Goal: Communication & Community: Answer question/provide support

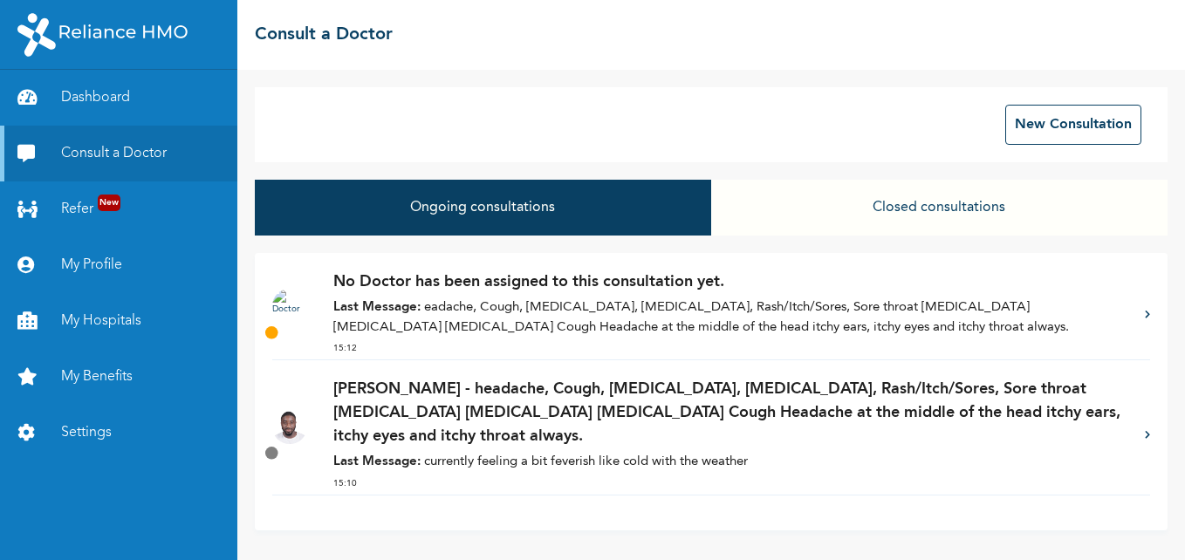
click at [926, 211] on button "Closed consultations" at bounding box center [939, 208] width 456 height 56
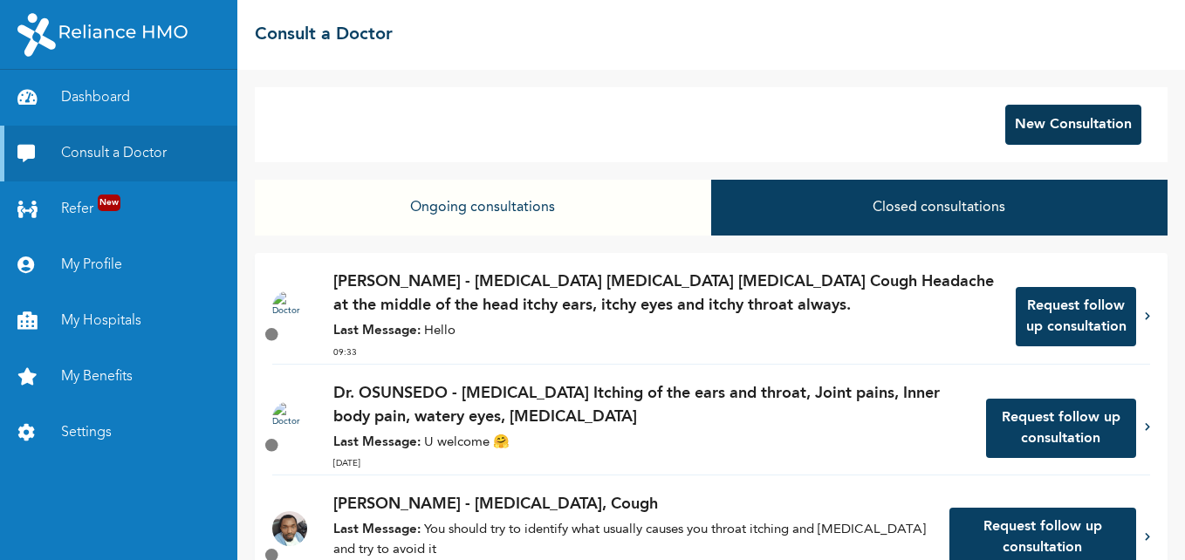
click at [1056, 127] on button "New Consultation" at bounding box center [1073, 125] width 136 height 40
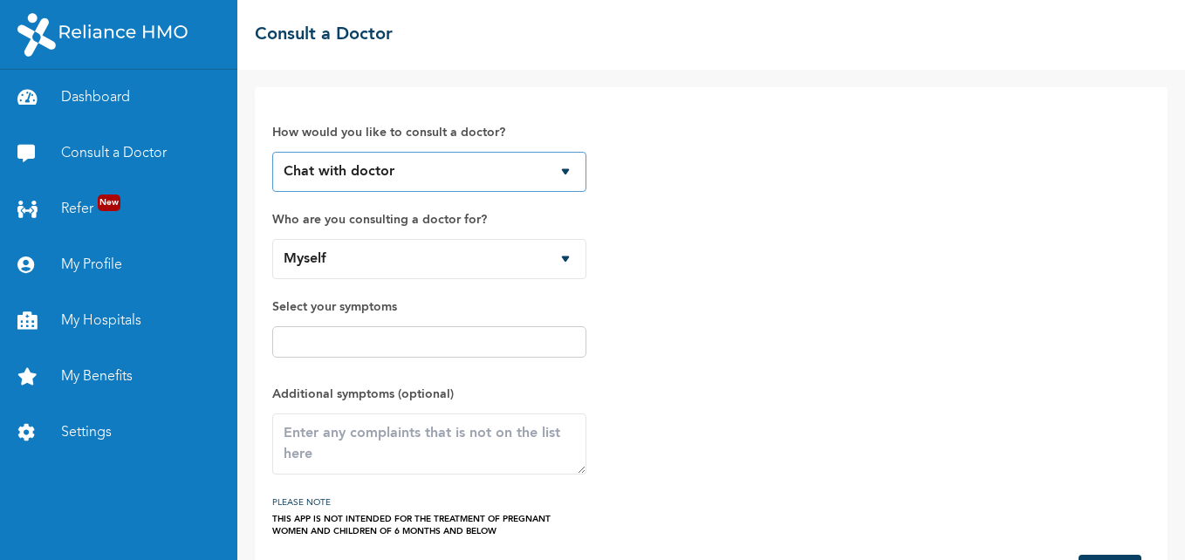
click at [558, 171] on select "Chat with doctor Phone Call" at bounding box center [429, 172] width 314 height 40
select select "2"
click at [272, 152] on select "Chat with doctor Phone Call" at bounding box center [429, 172] width 314 height 40
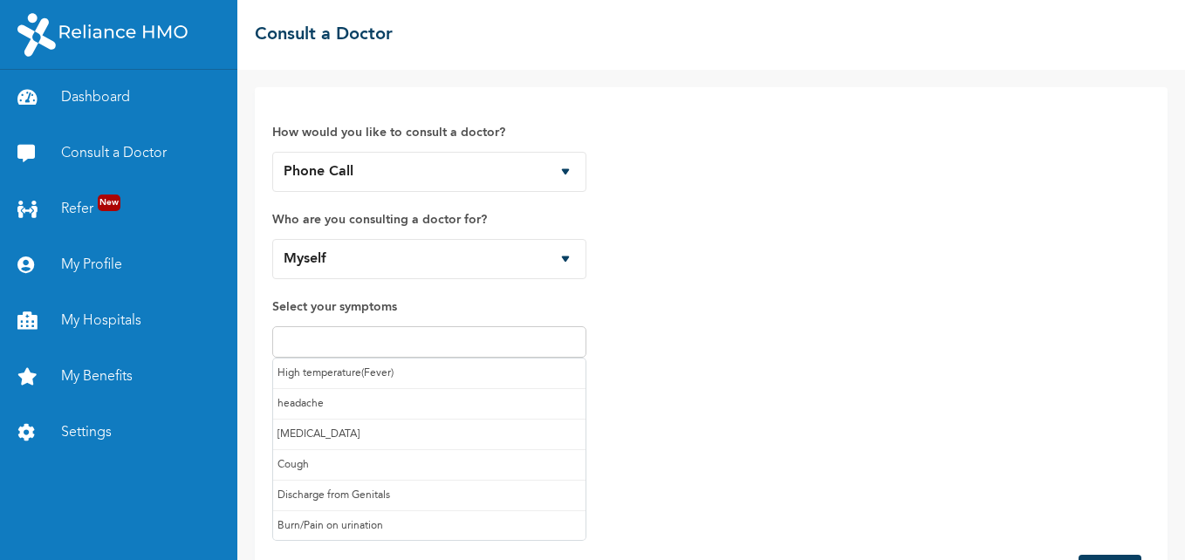
click at [449, 352] on input "text" at bounding box center [429, 342] width 304 height 21
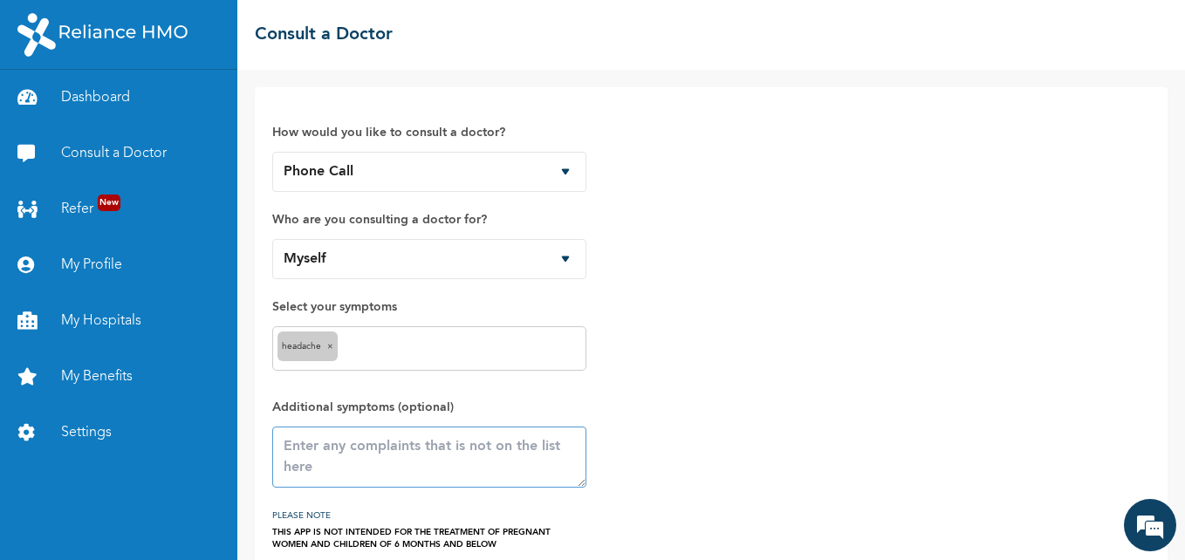
click at [394, 459] on textarea at bounding box center [429, 457] width 314 height 61
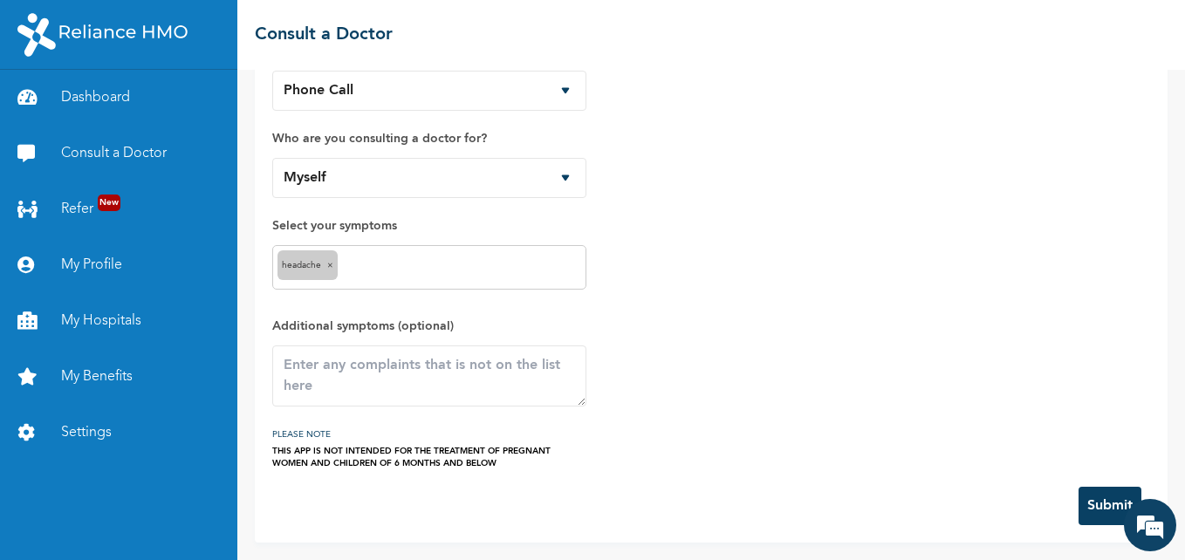
click at [1096, 499] on button "Submit" at bounding box center [1110, 506] width 63 height 38
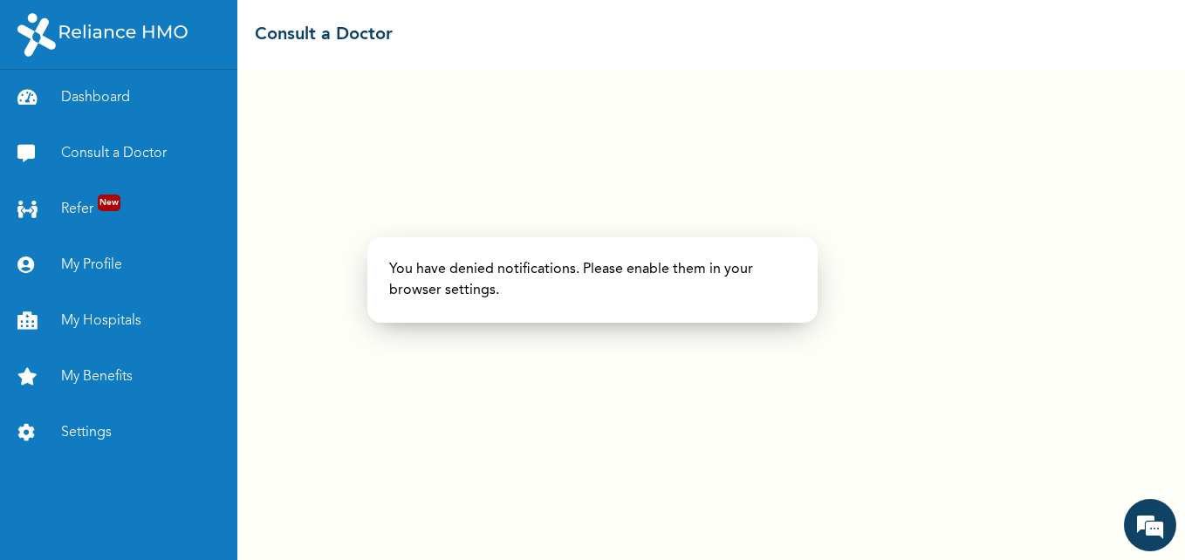
scroll to position [0, 0]
select select "2"
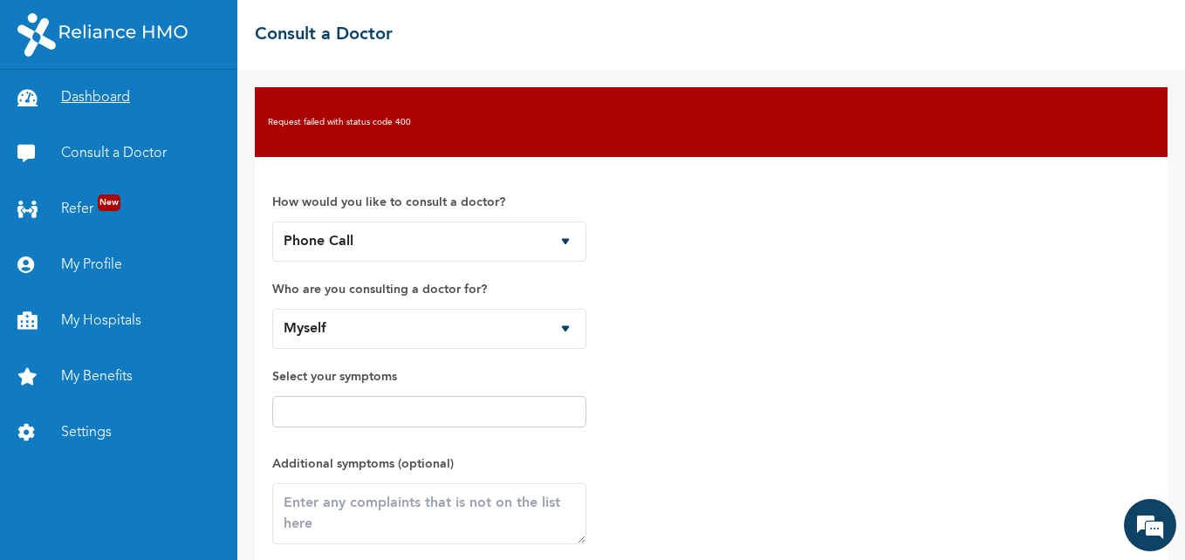
click at [99, 98] on link "Dashboard" at bounding box center [118, 98] width 237 height 56
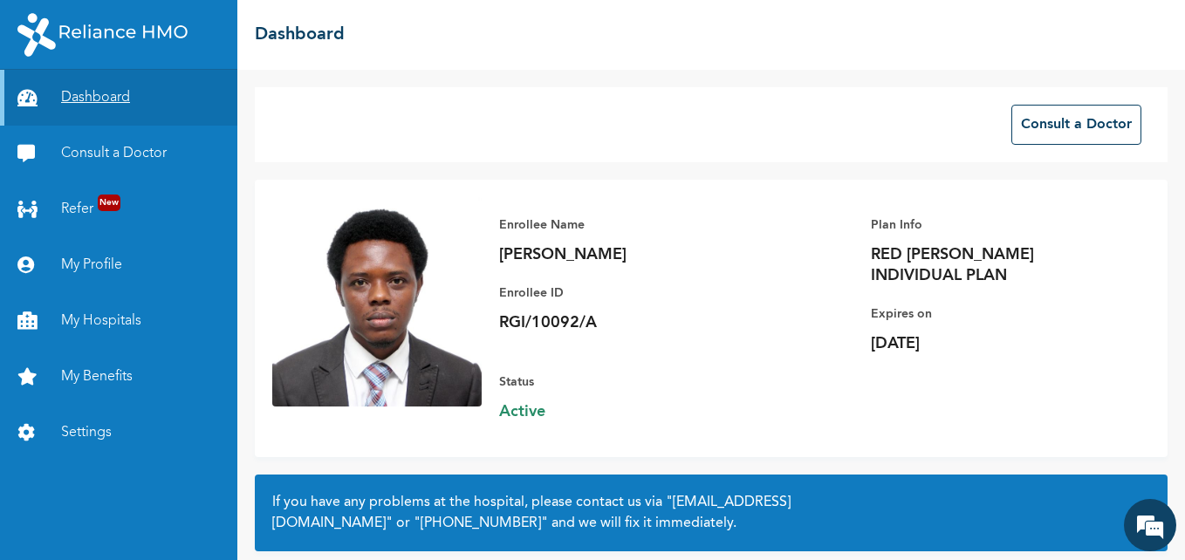
click at [118, 94] on link "Dashboard" at bounding box center [118, 98] width 237 height 56
click at [98, 427] on link "Settings" at bounding box center [118, 433] width 237 height 56
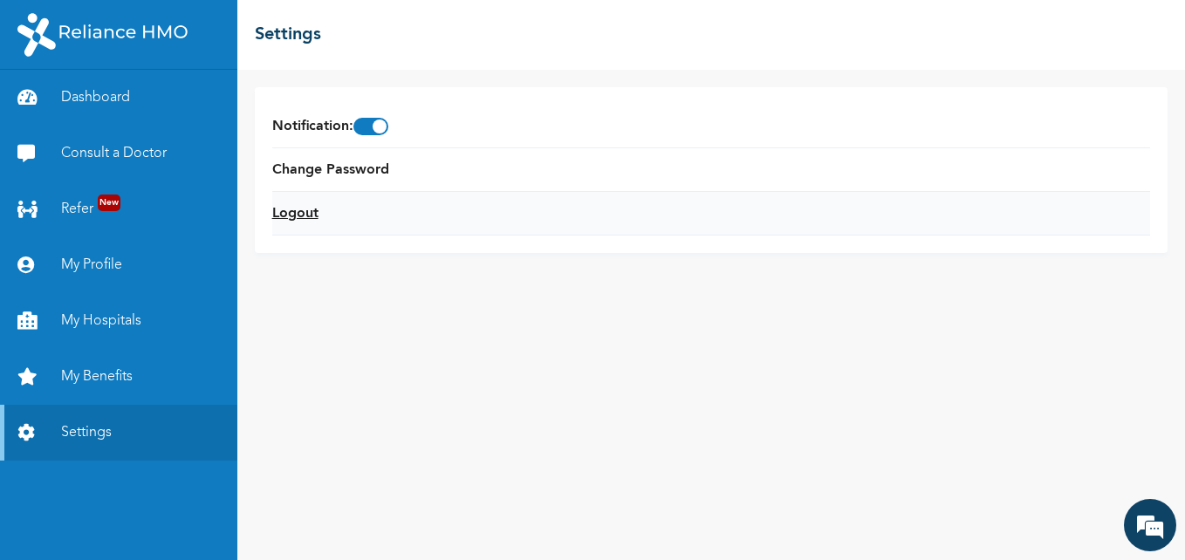
click at [298, 207] on link "Logout" at bounding box center [295, 213] width 46 height 21
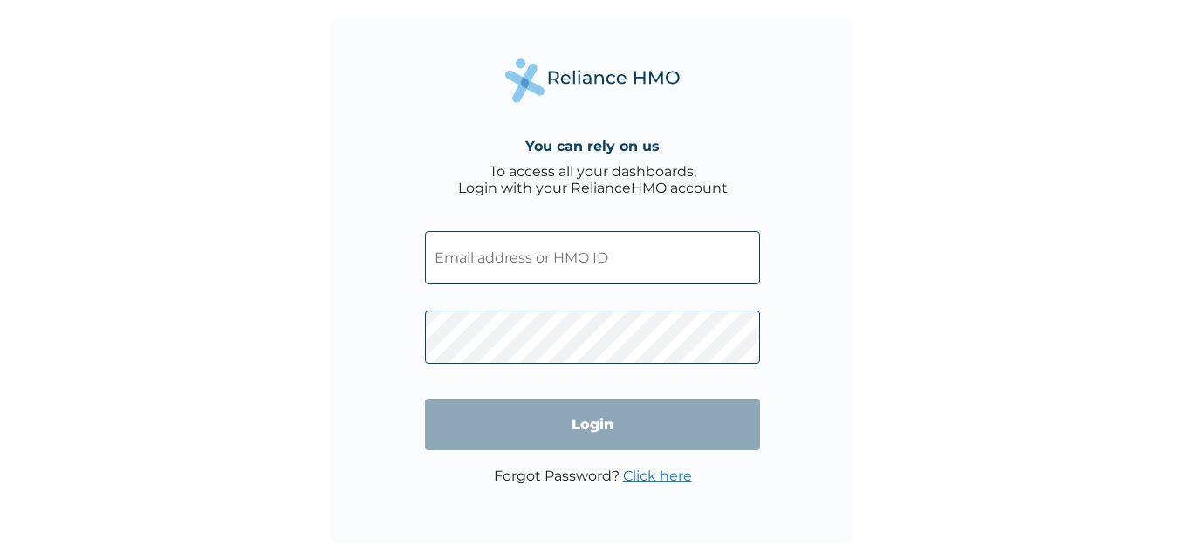
type input "[PERSON_NAME][EMAIL_ADDRESS][DOMAIN_NAME]"
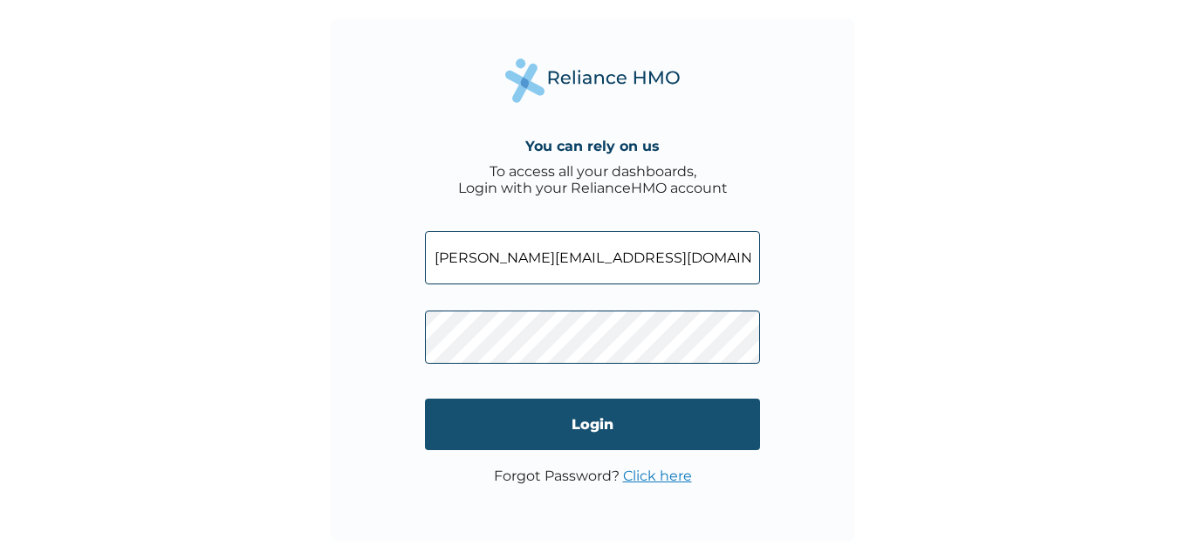
click at [538, 422] on input "Login" at bounding box center [592, 424] width 335 height 51
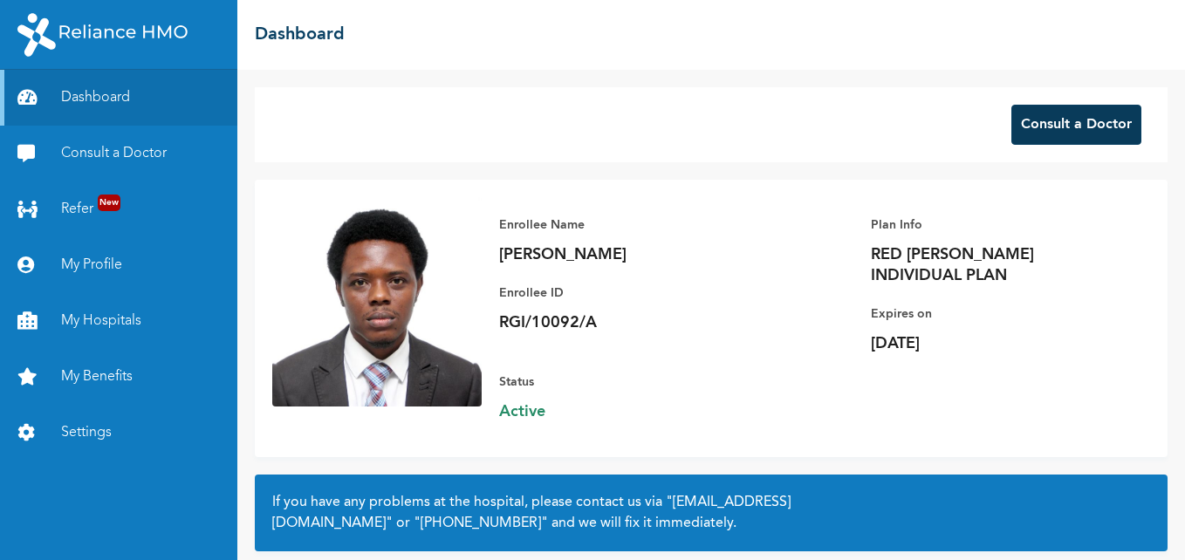
click at [1044, 131] on button "Consult a Doctor" at bounding box center [1076, 125] width 130 height 40
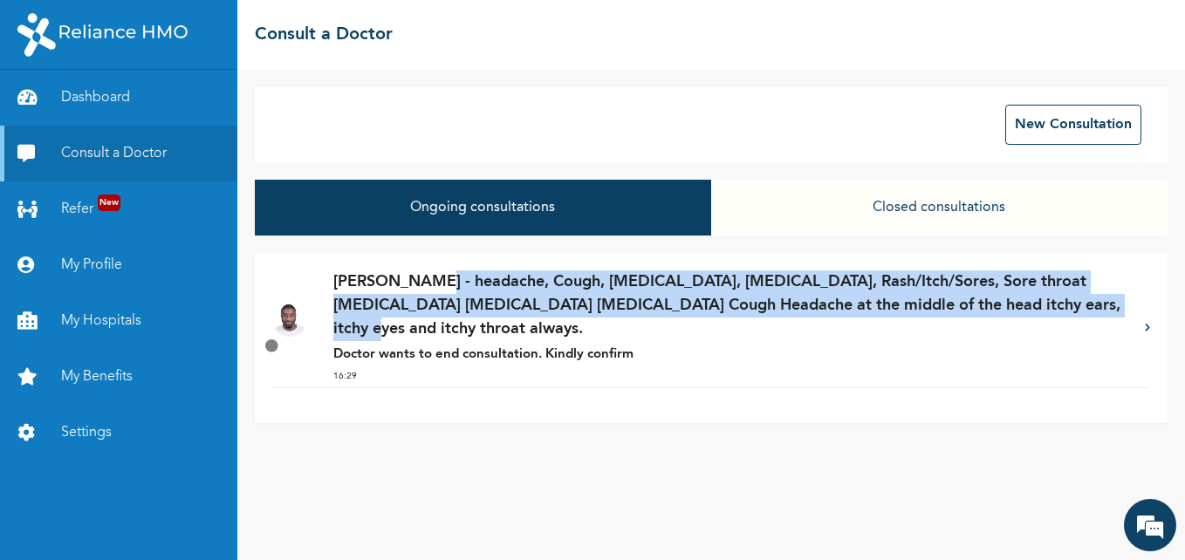
drag, startPoint x: 414, startPoint y: 281, endPoint x: 1051, endPoint y: 313, distance: 637.8
click at [1051, 313] on p "Dr. Adoki - headache, Cough, Heartburn, Runny nose, Rash/Itch/Sores, Sore throa…" at bounding box center [730, 305] width 794 height 71
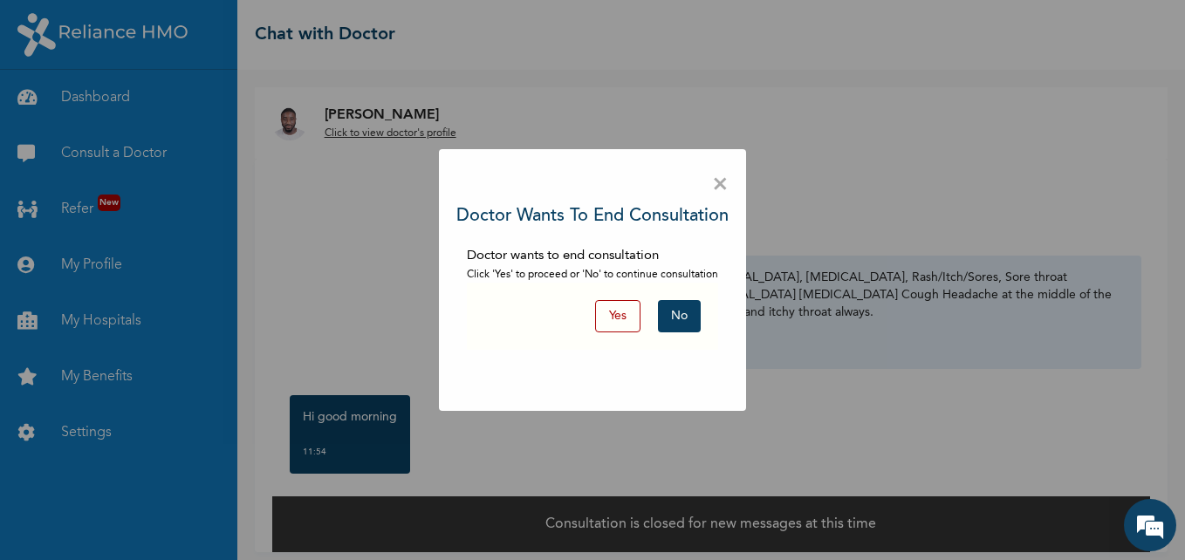
scroll to position [10, 0]
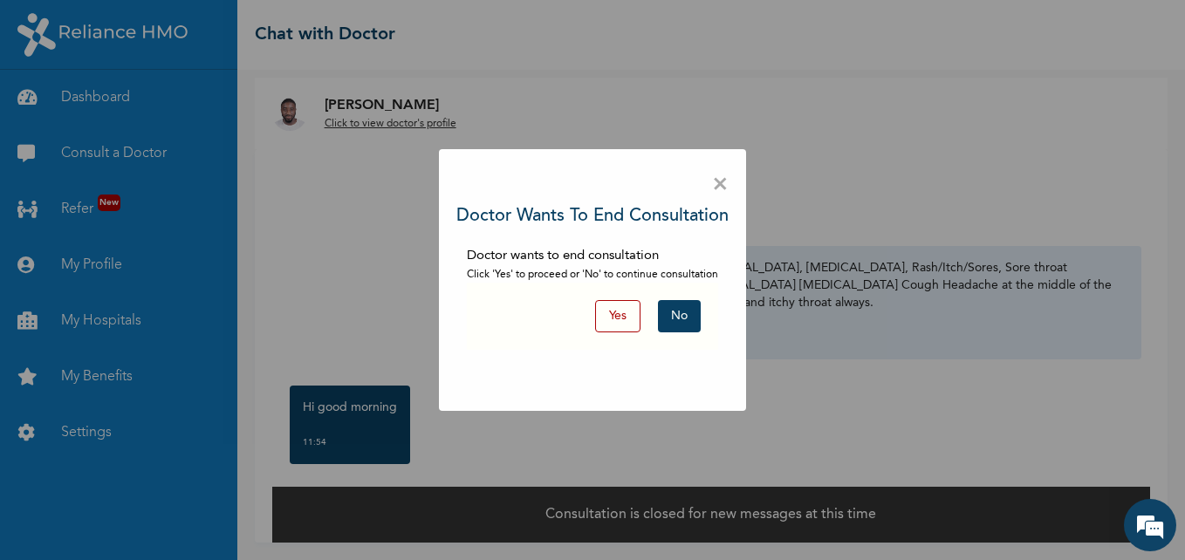
click at [611, 314] on button "Yes" at bounding box center [617, 316] width 45 height 32
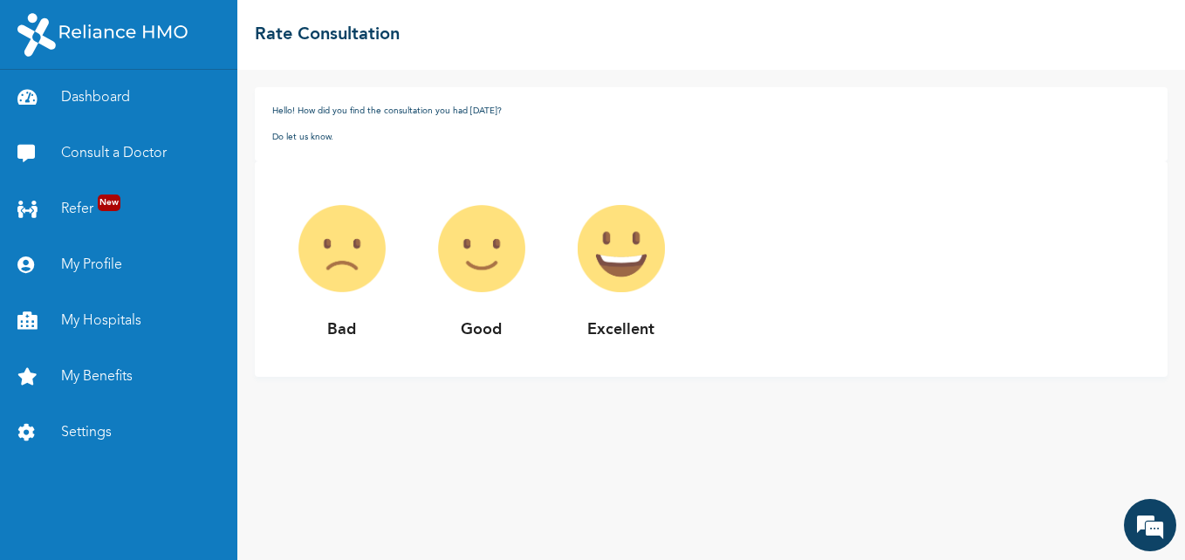
click at [336, 257] on img at bounding box center [342, 249] width 140 height 140
click at [337, 337] on p "Bad" at bounding box center [342, 330] width 140 height 24
click at [338, 262] on img at bounding box center [342, 249] width 140 height 140
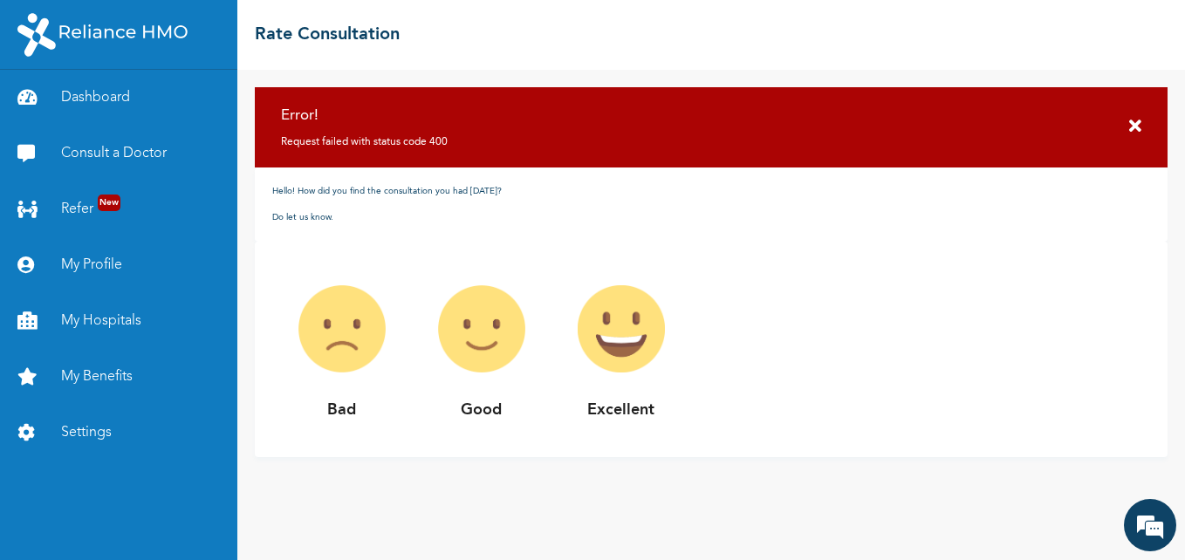
click at [338, 262] on img at bounding box center [342, 329] width 140 height 140
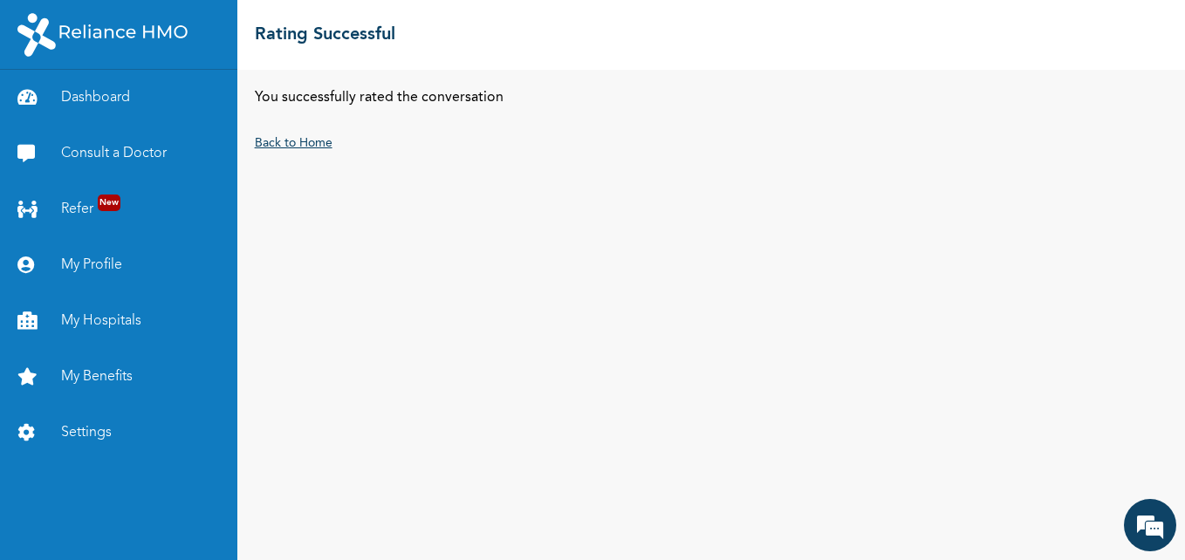
click at [311, 146] on link "Back to Home" at bounding box center [294, 143] width 78 height 12
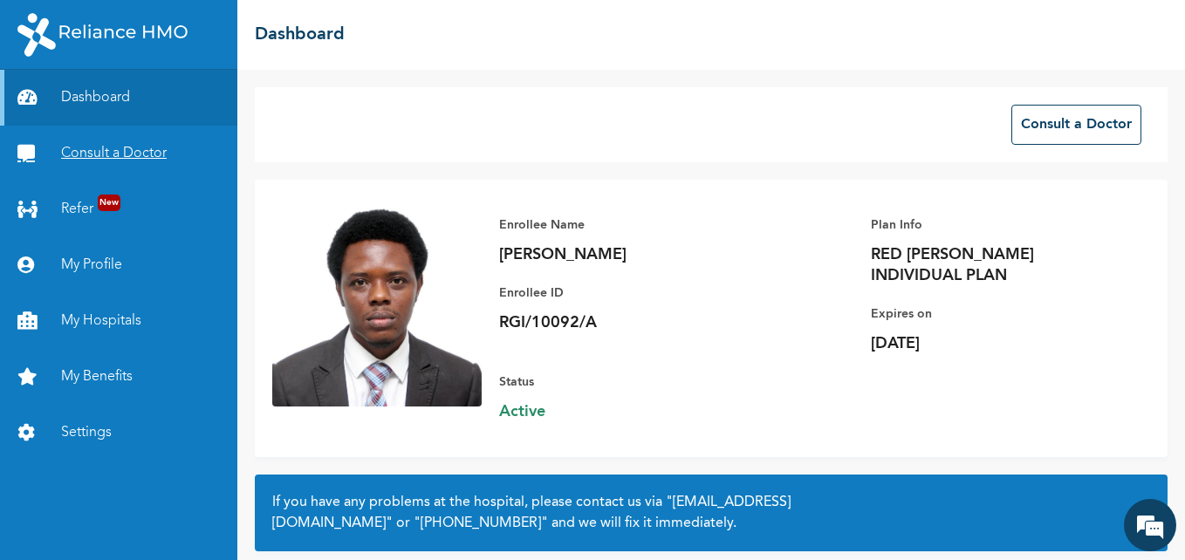
click at [148, 155] on link "Consult a Doctor" at bounding box center [118, 154] width 237 height 56
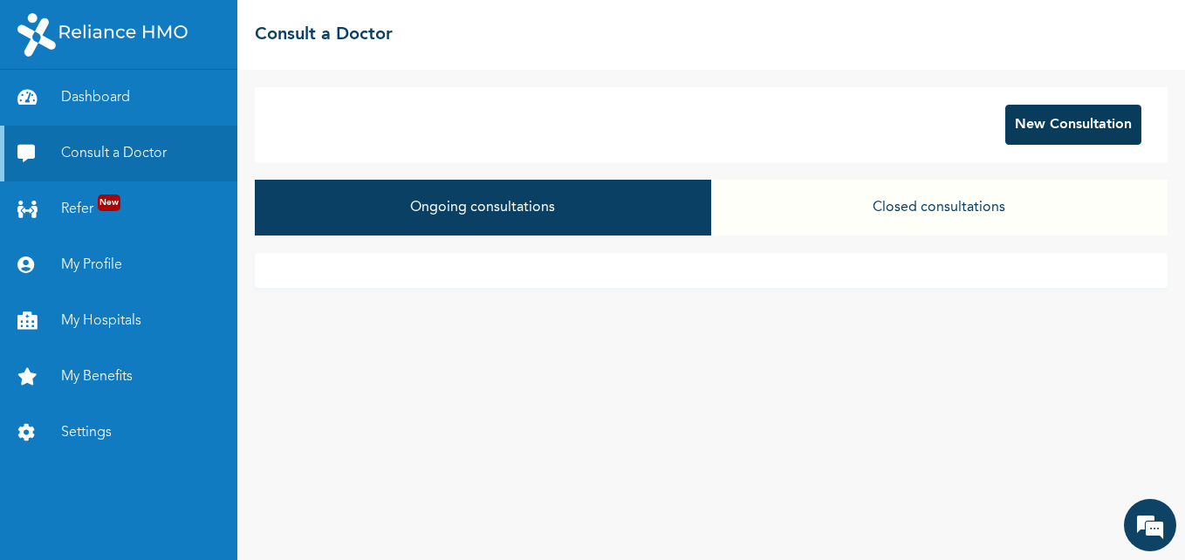
click at [1043, 118] on button "New Consultation" at bounding box center [1073, 125] width 136 height 40
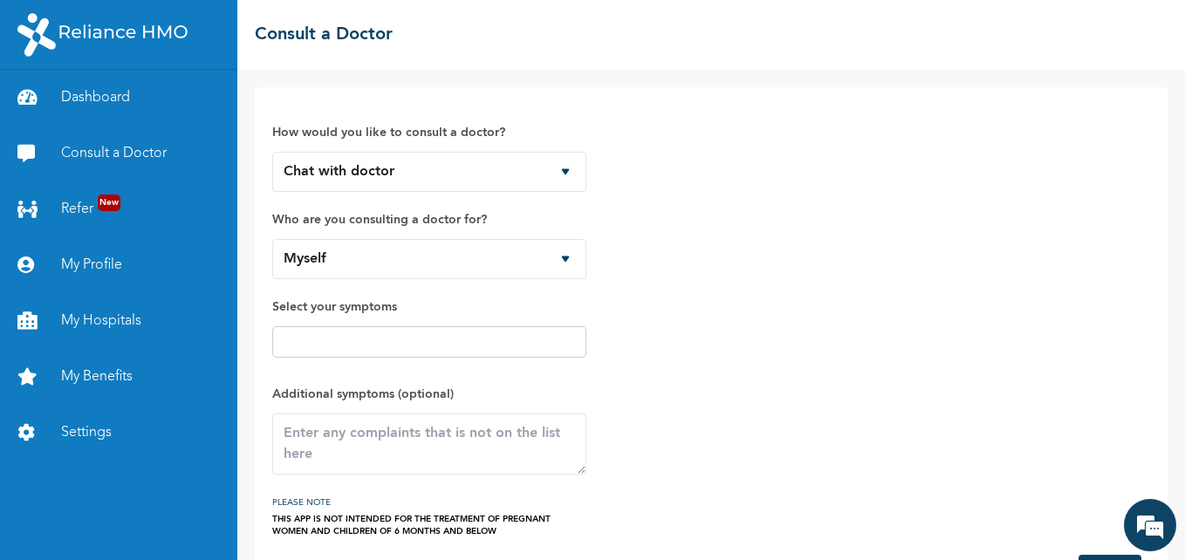
click at [461, 343] on input "text" at bounding box center [429, 342] width 304 height 21
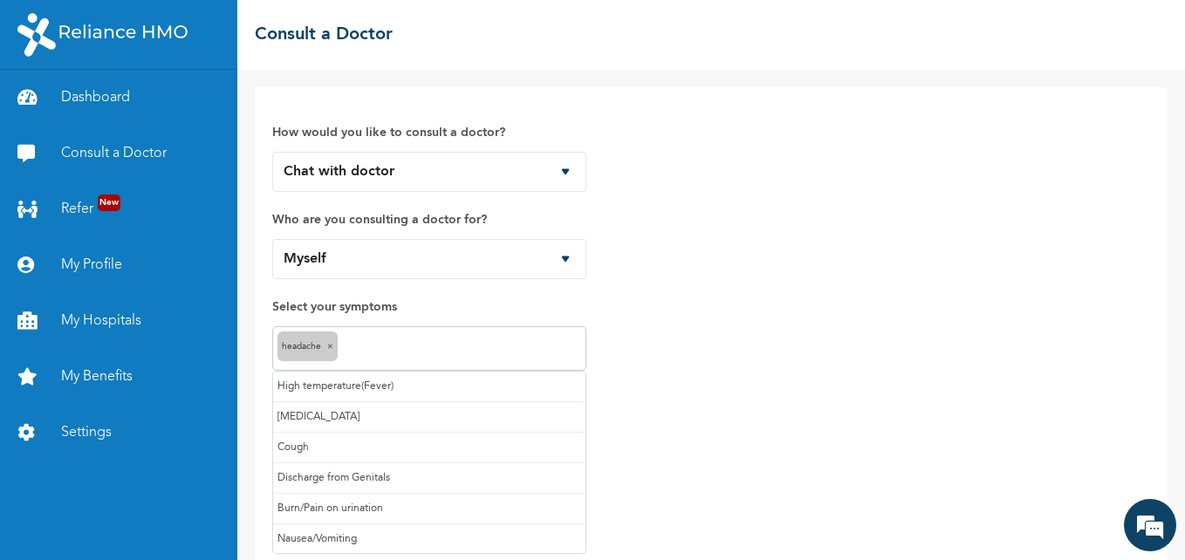
click at [356, 353] on input "text" at bounding box center [461, 349] width 239 height 21
type input "ru"
click at [430, 352] on input "text" at bounding box center [503, 349] width 156 height 21
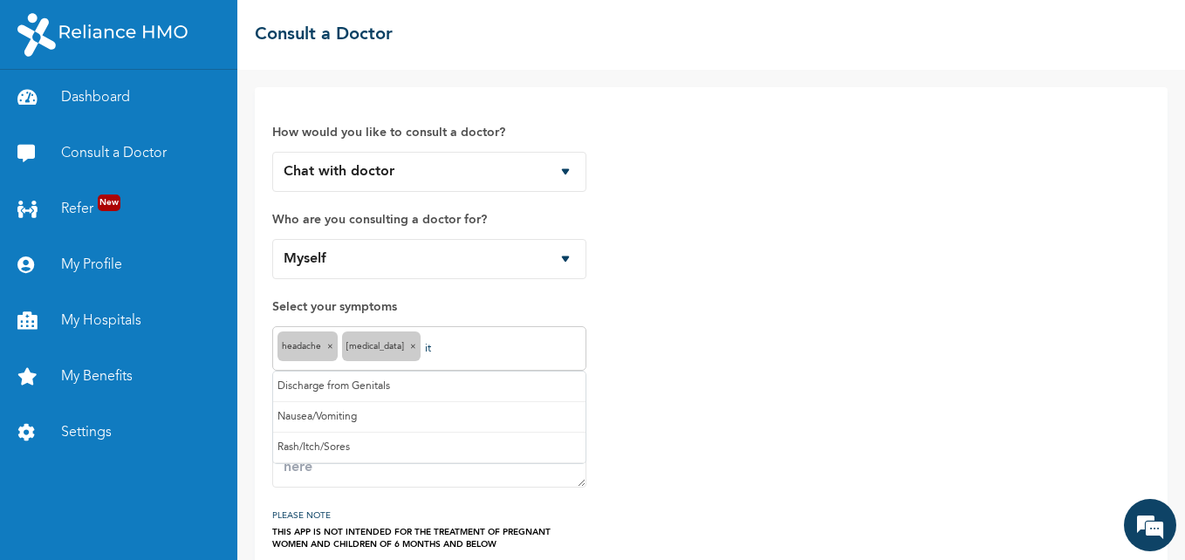
type input "itc"
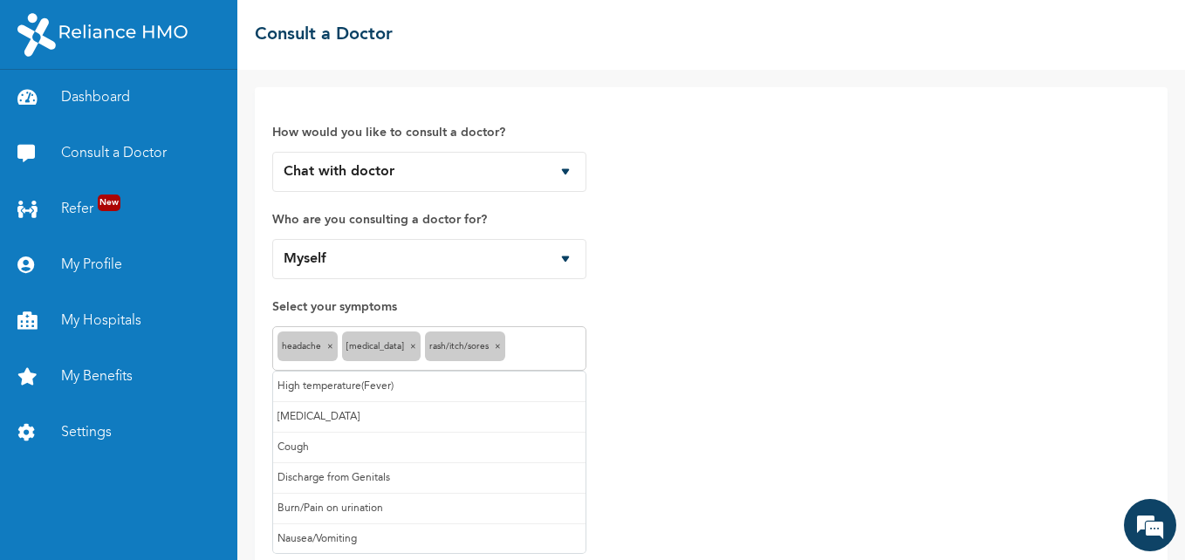
click at [529, 347] on input "text" at bounding box center [546, 349] width 72 height 21
click at [572, 346] on input "text" at bounding box center [570, 349] width 21 height 21
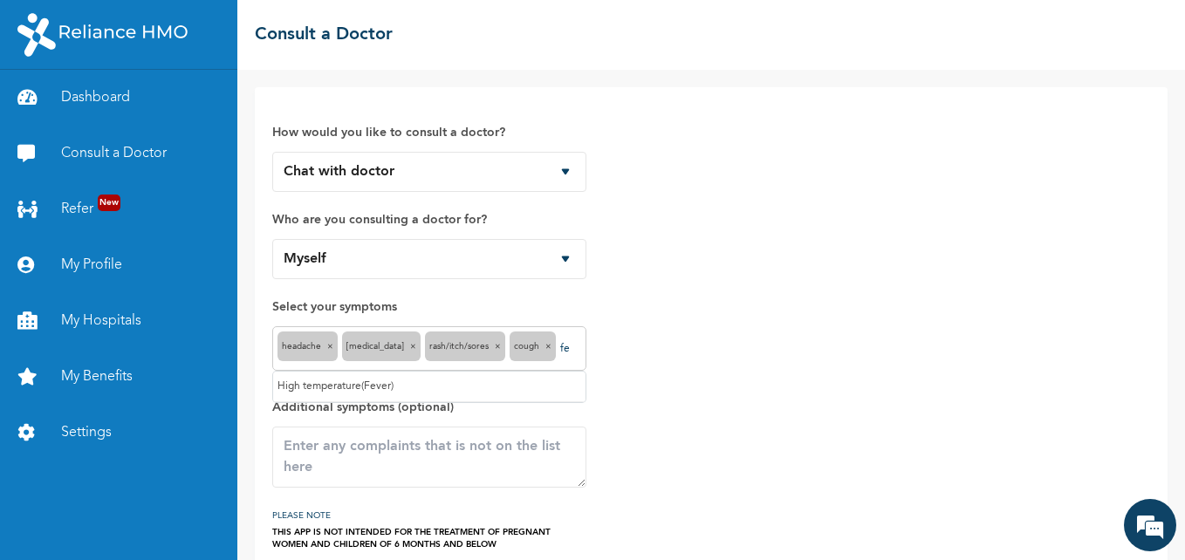
type input "f"
click at [802, 358] on div "How would you like to consult a doctor? Chat with doctor Phone Call Who are you…" at bounding box center [711, 328] width 878 height 446
click at [432, 449] on textarea at bounding box center [429, 457] width 314 height 61
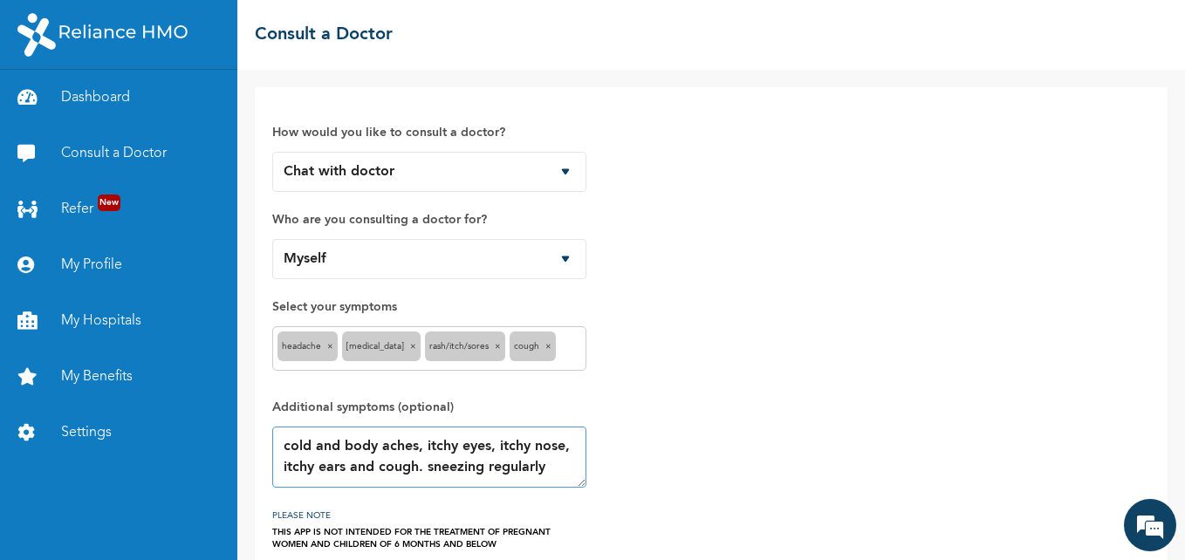
type textarea "cold and body aches, itchy eyes, itchy nose, itchy ears and cough. sneezing reg…"
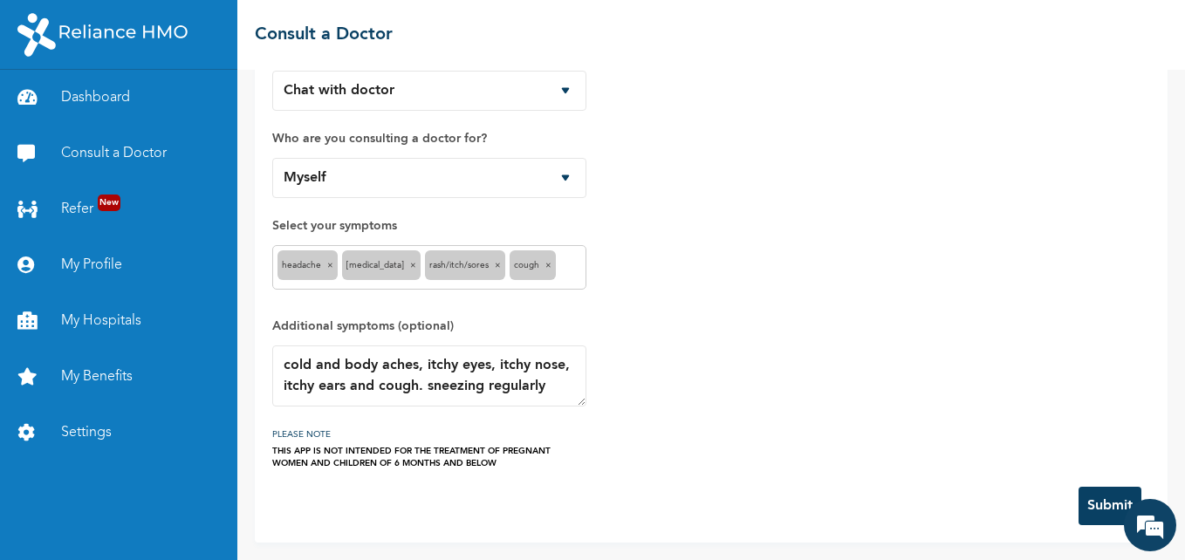
click at [1085, 502] on button "Submit" at bounding box center [1110, 506] width 63 height 38
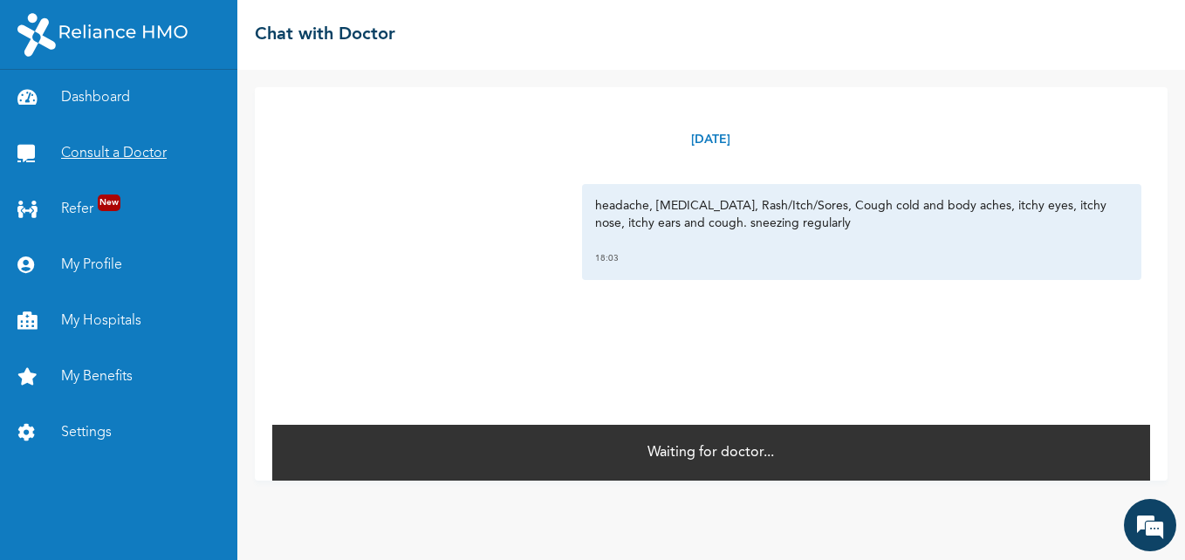
click at [100, 147] on link "Consult a Doctor" at bounding box center [118, 154] width 237 height 56
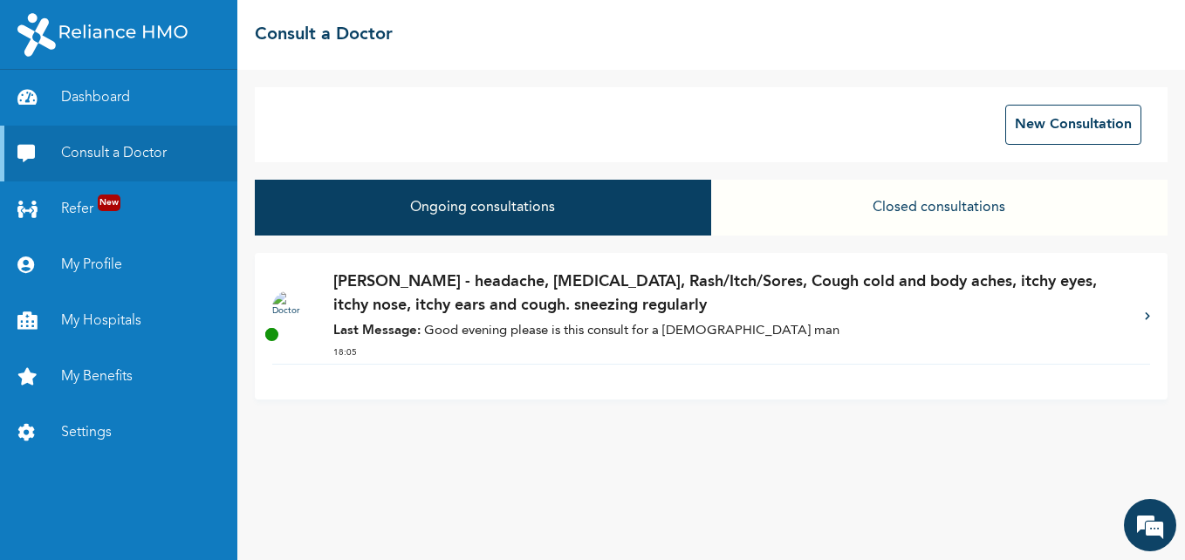
click at [511, 336] on p "Last Message: Good evening please is this consult for a 35 year old man" at bounding box center [730, 332] width 794 height 20
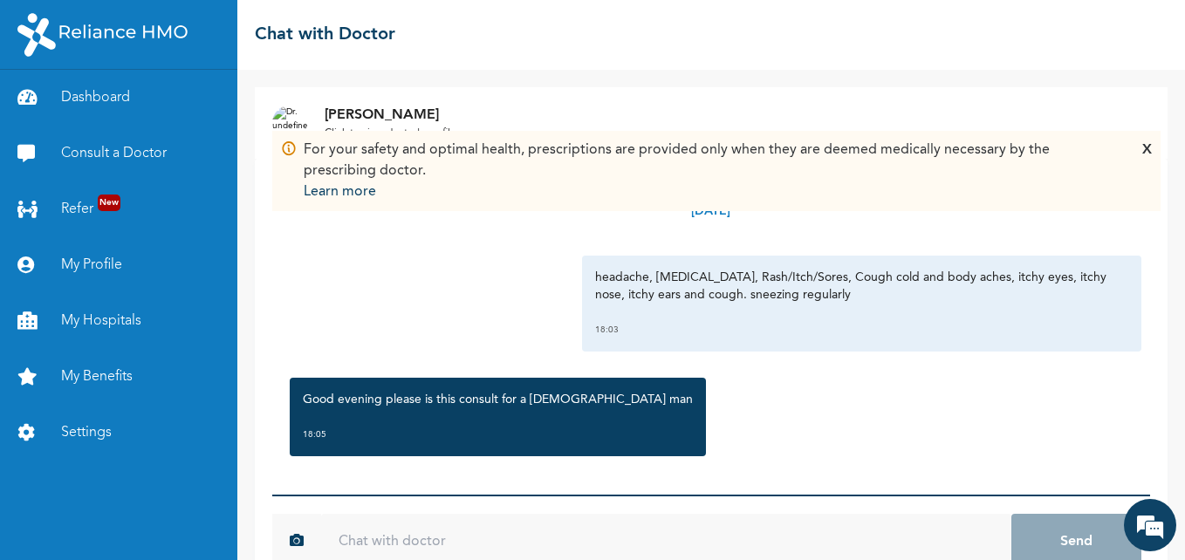
scroll to position [45, 0]
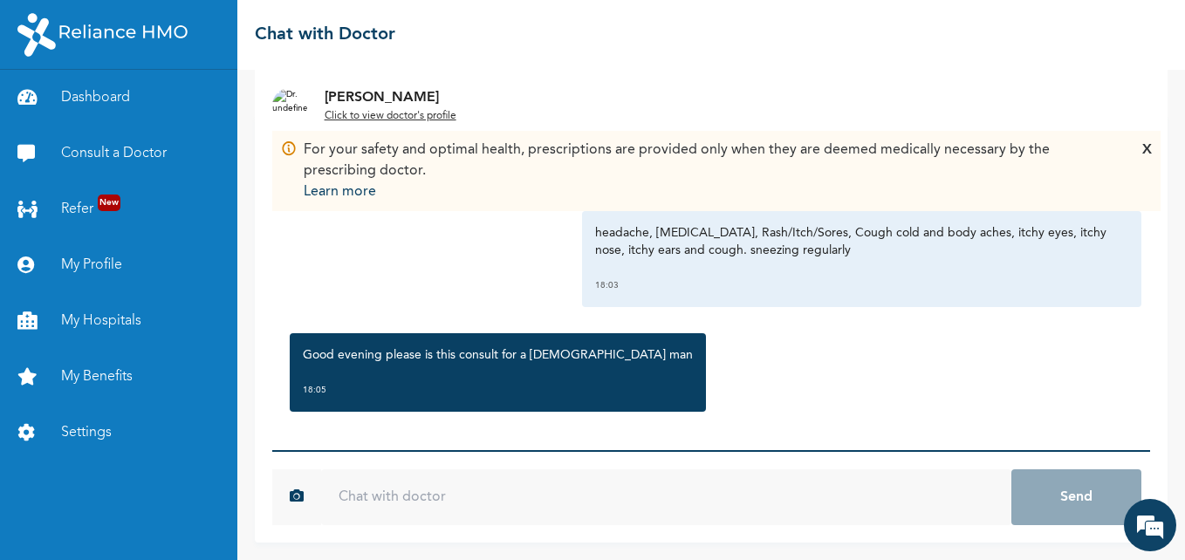
click at [414, 499] on input "text" at bounding box center [666, 497] width 690 height 56
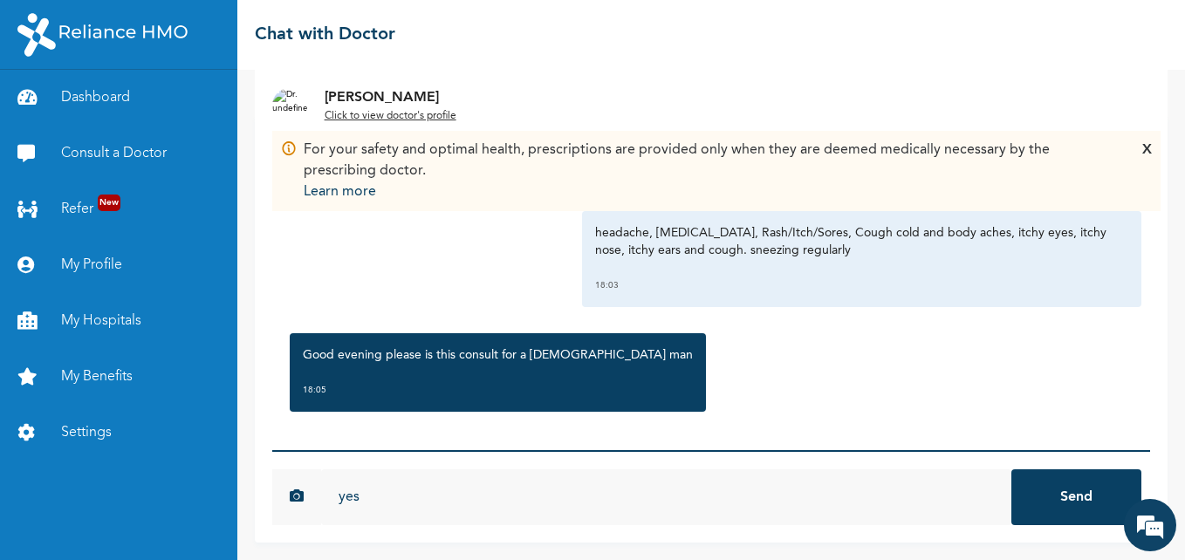
type input "yes"
click at [1011, 469] on button "Send" at bounding box center [1076, 497] width 130 height 56
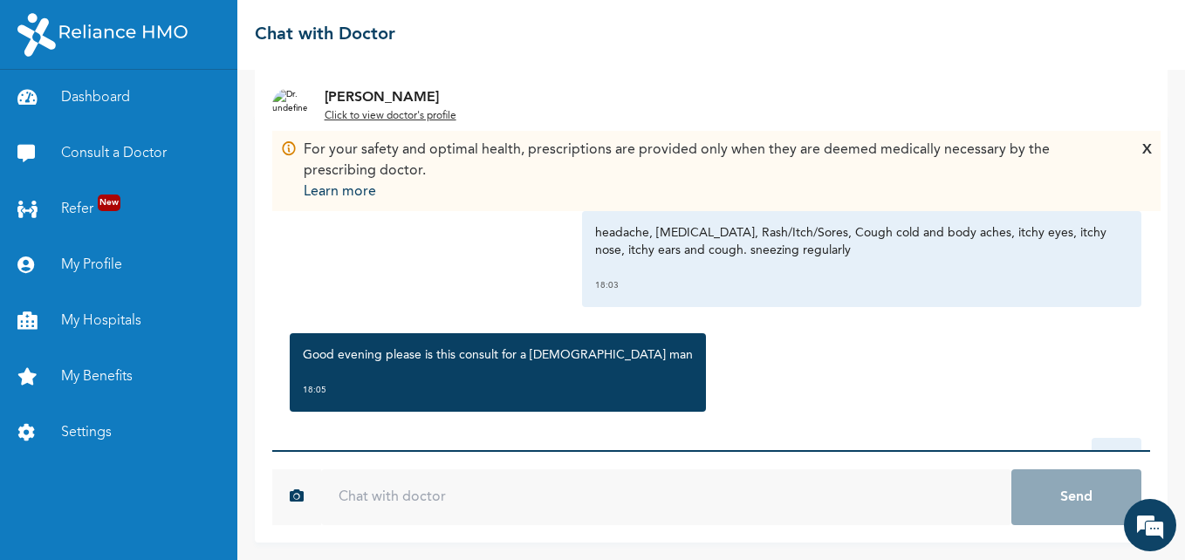
scroll to position [106, 0]
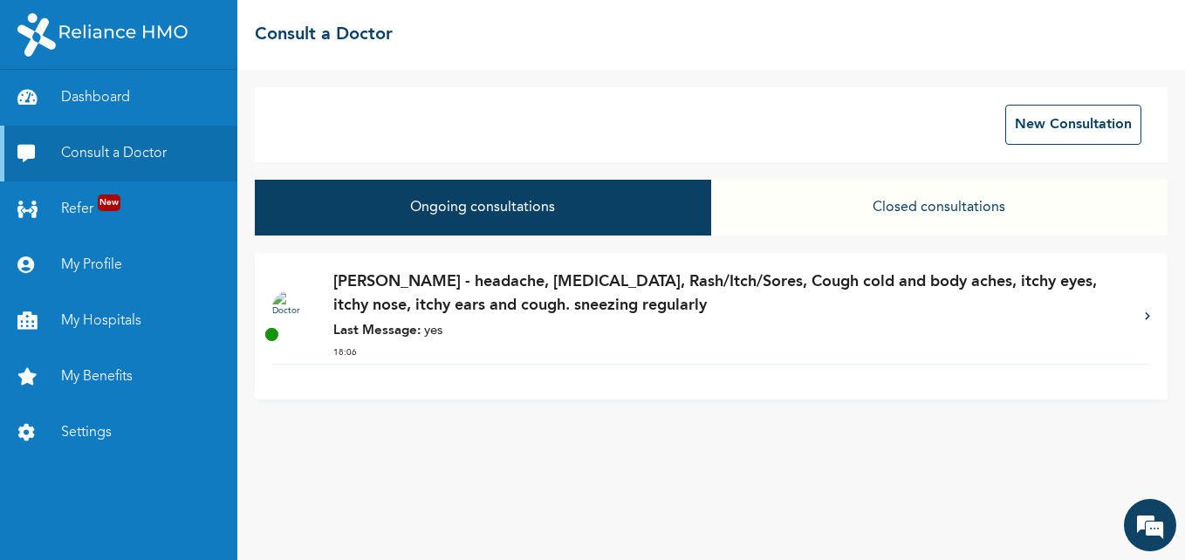
click at [967, 209] on button "Closed consultations" at bounding box center [939, 208] width 456 height 56
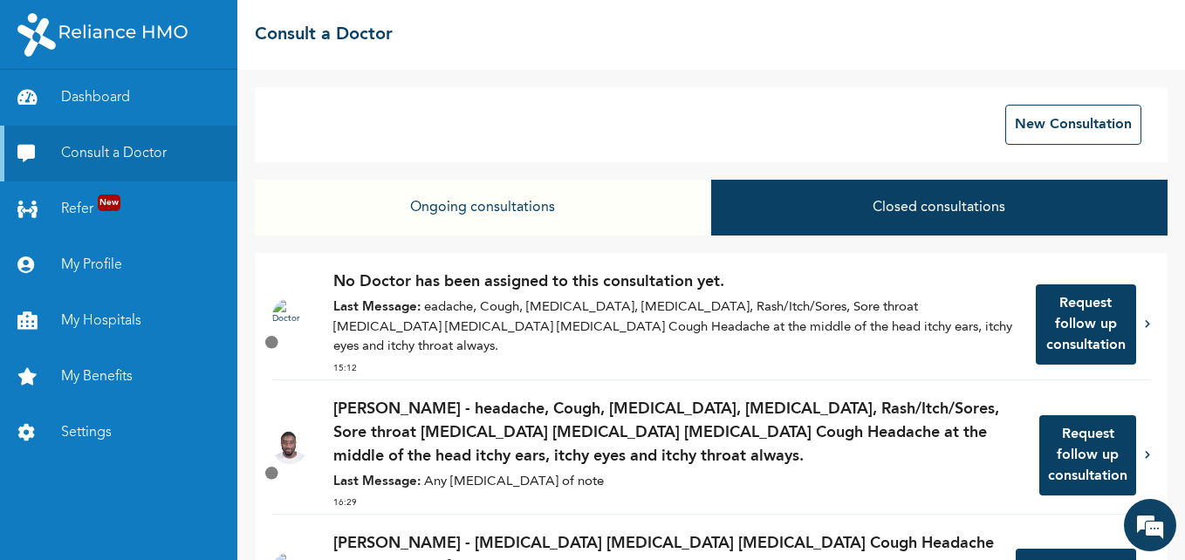
click at [508, 208] on button "Ongoing consultations" at bounding box center [483, 208] width 456 height 56
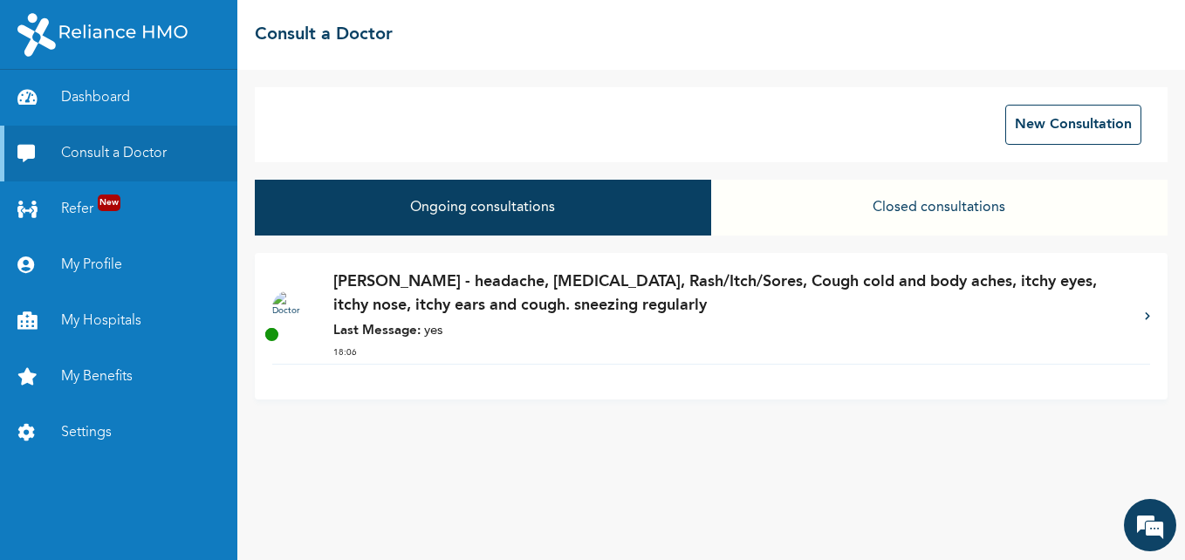
click at [396, 335] on strong "Last Message:" at bounding box center [376, 331] width 87 height 13
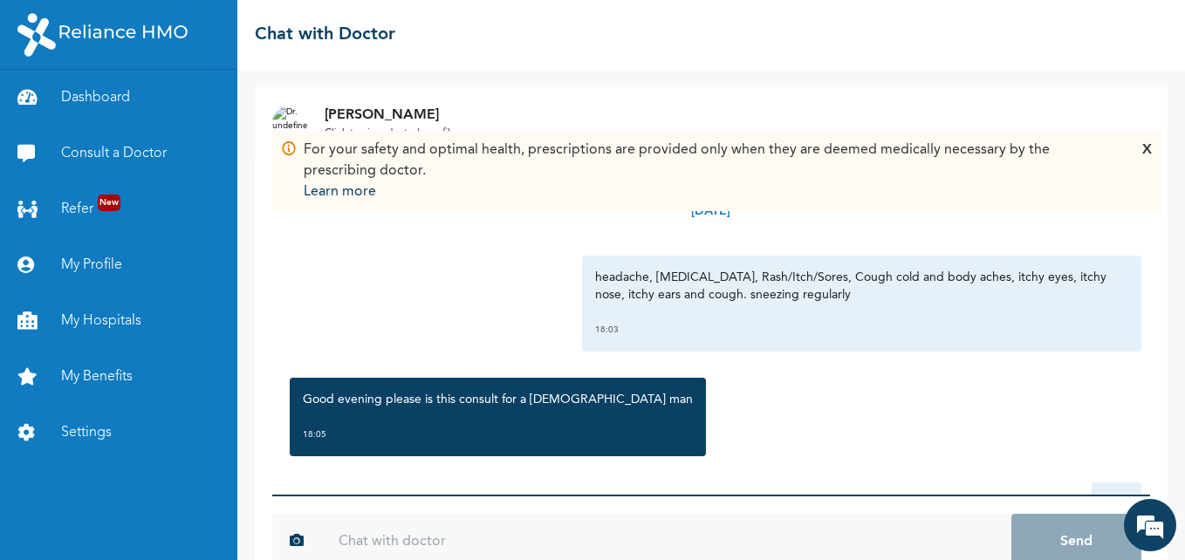
scroll to position [45, 0]
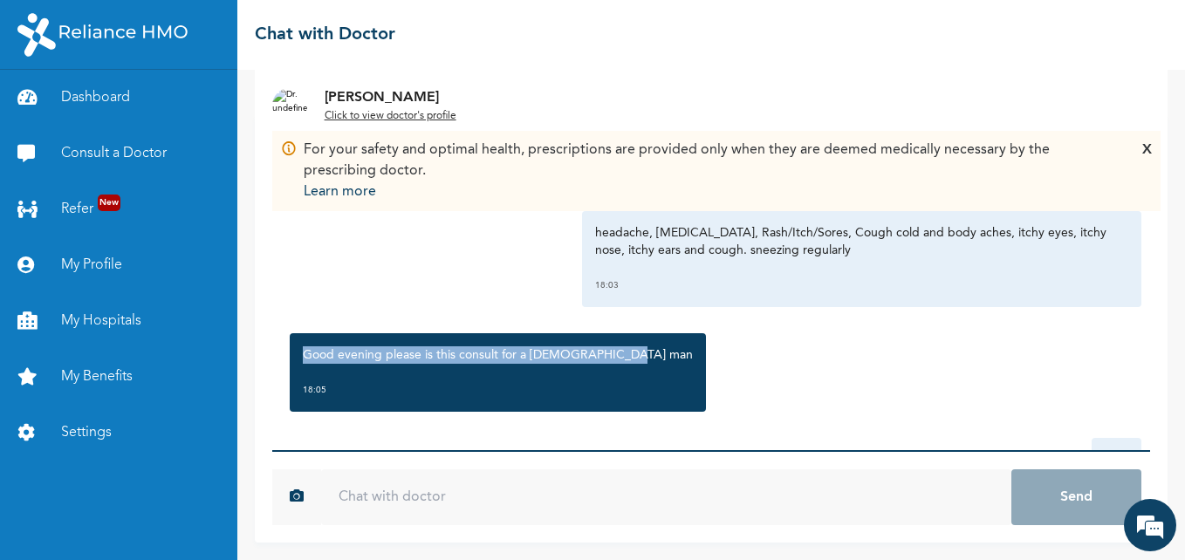
drag, startPoint x: 1121, startPoint y: 290, endPoint x: 1121, endPoint y: 328, distance: 38.4
click at [1121, 328] on div "Wednesday, October 15th 2025 headache, Runny nose, Rash/Itch/Sores, Cough cold …" at bounding box center [711, 282] width 878 height 336
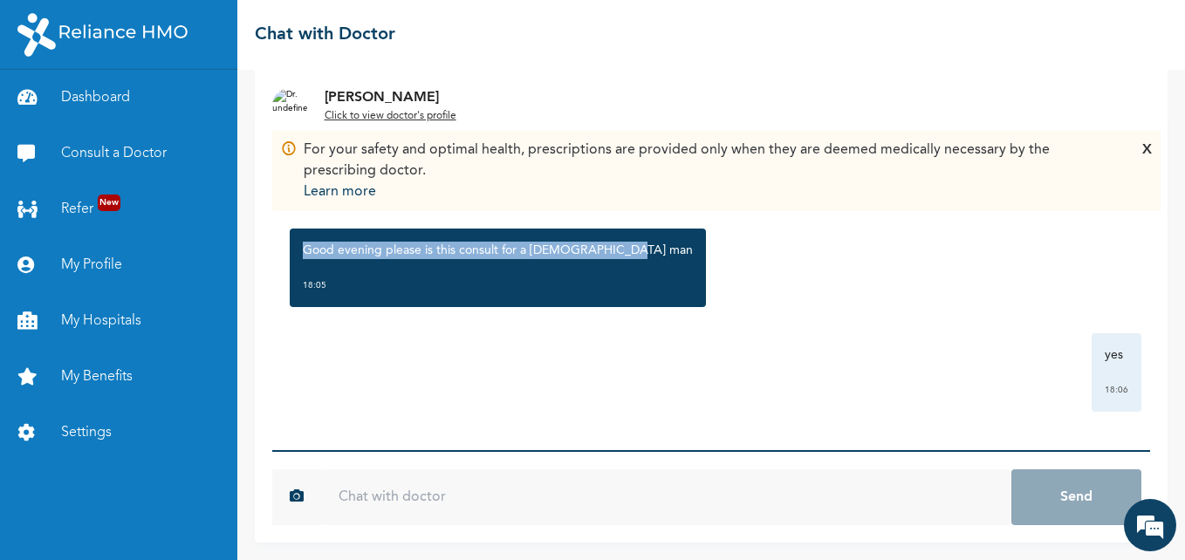
scroll to position [106, 0]
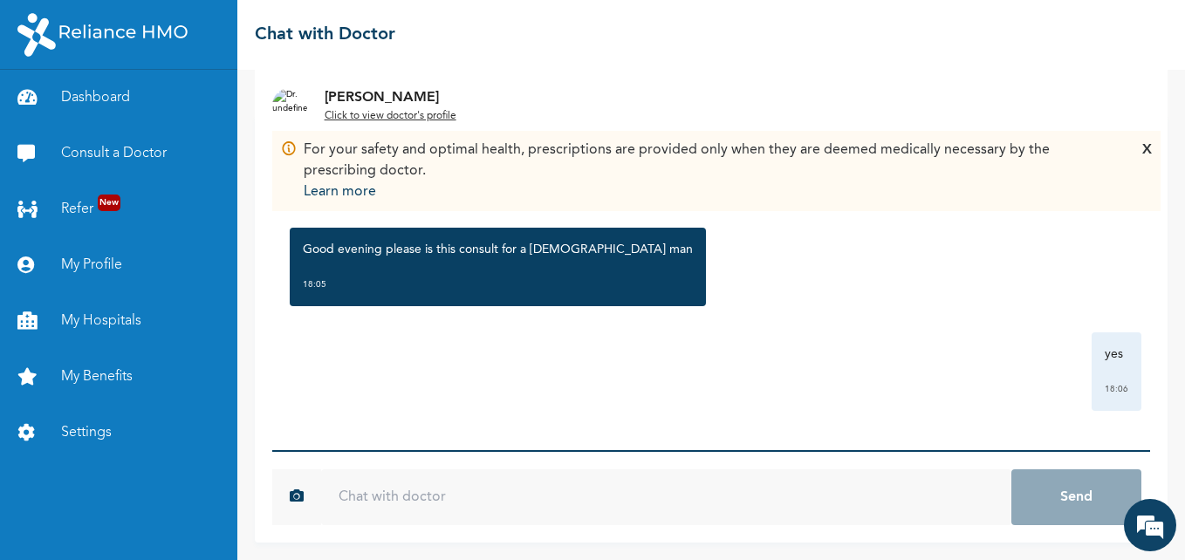
click at [994, 369] on div "yes 18:06" at bounding box center [711, 371] width 860 height 79
click at [1146, 151] on div "X" at bounding box center [1147, 171] width 10 height 63
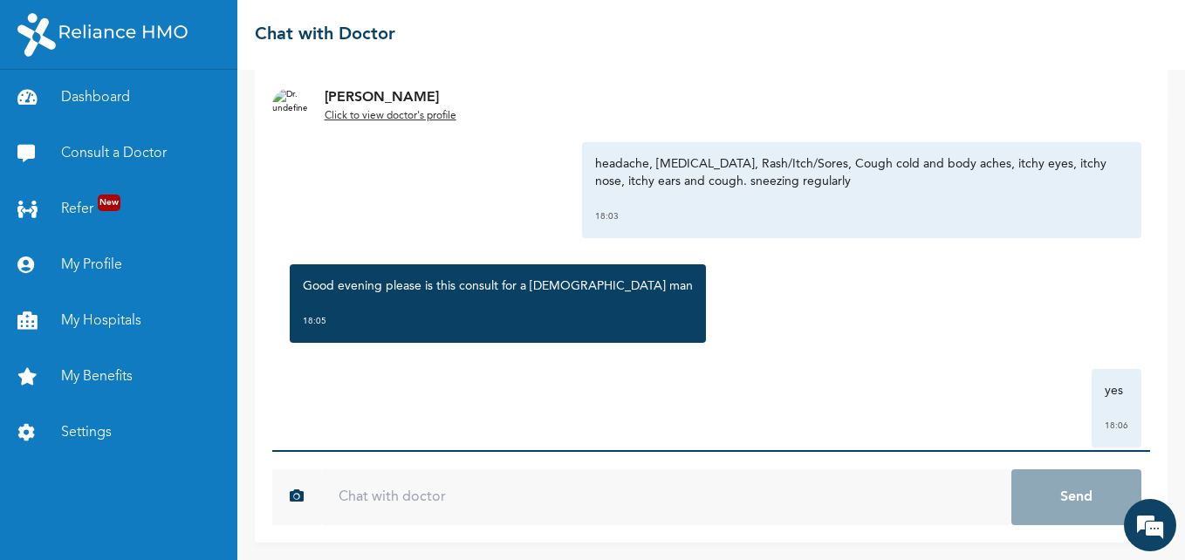
scroll to position [106, 0]
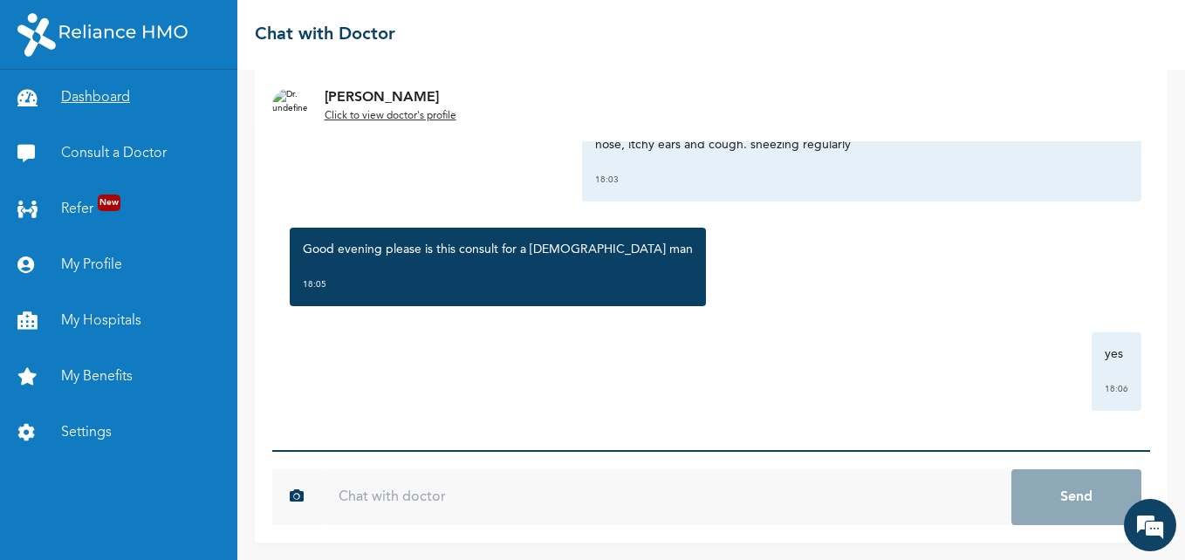
click at [98, 102] on link "Dashboard" at bounding box center [118, 98] width 237 height 56
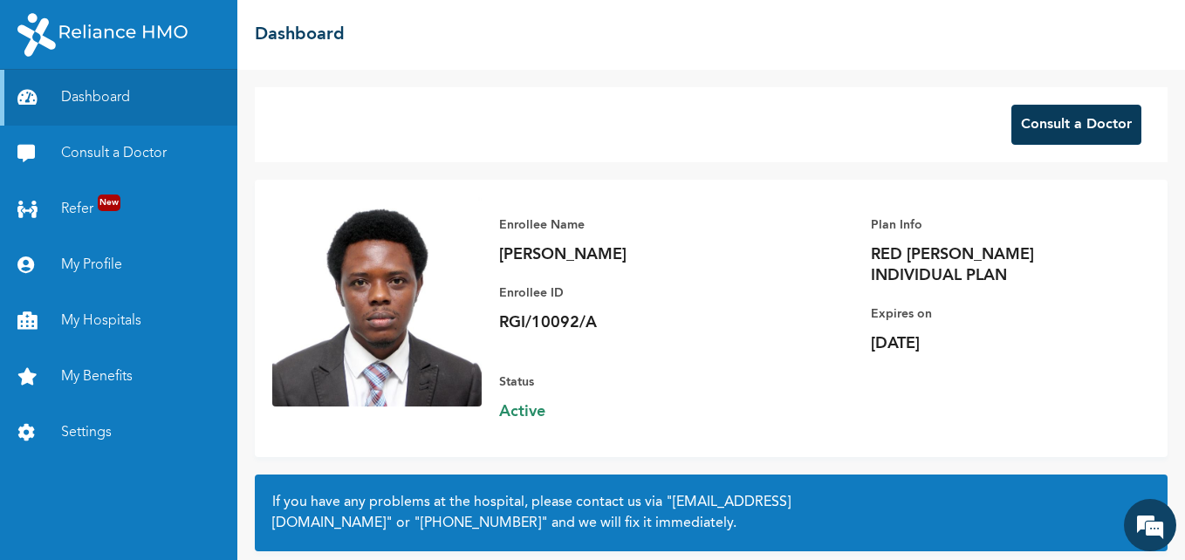
click at [1052, 123] on button "Consult a Doctor" at bounding box center [1076, 125] width 130 height 40
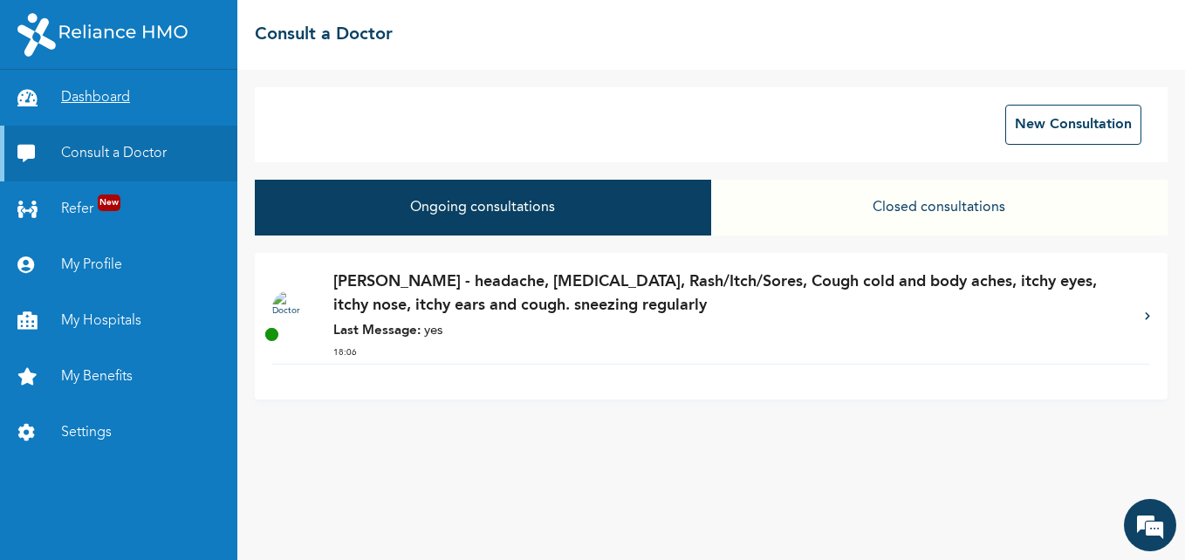
click at [91, 101] on link "Dashboard" at bounding box center [118, 98] width 237 height 56
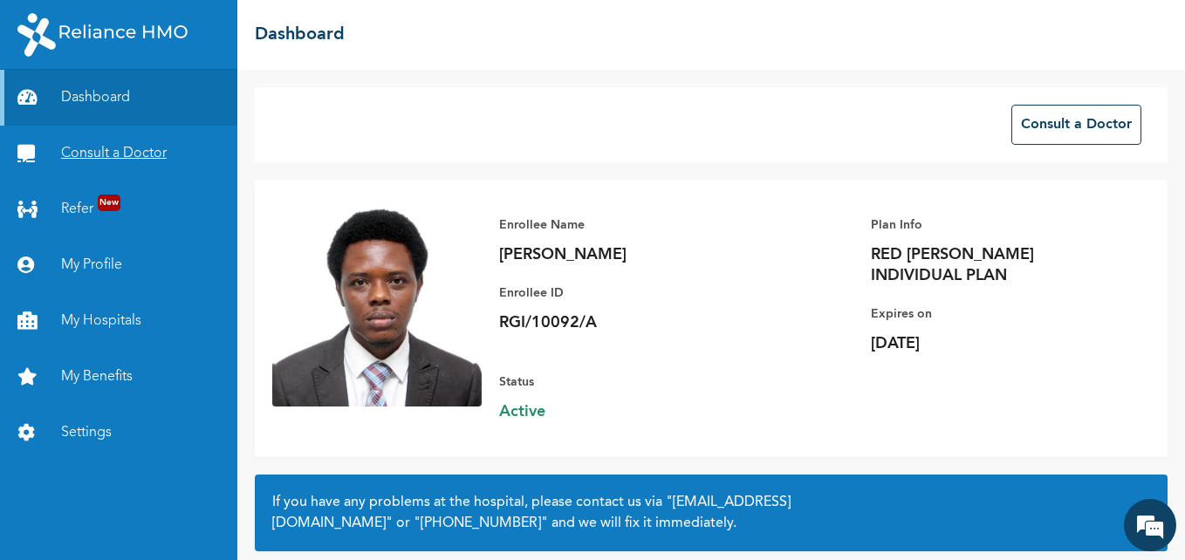
click at [105, 146] on link "Consult a Doctor" at bounding box center [118, 154] width 237 height 56
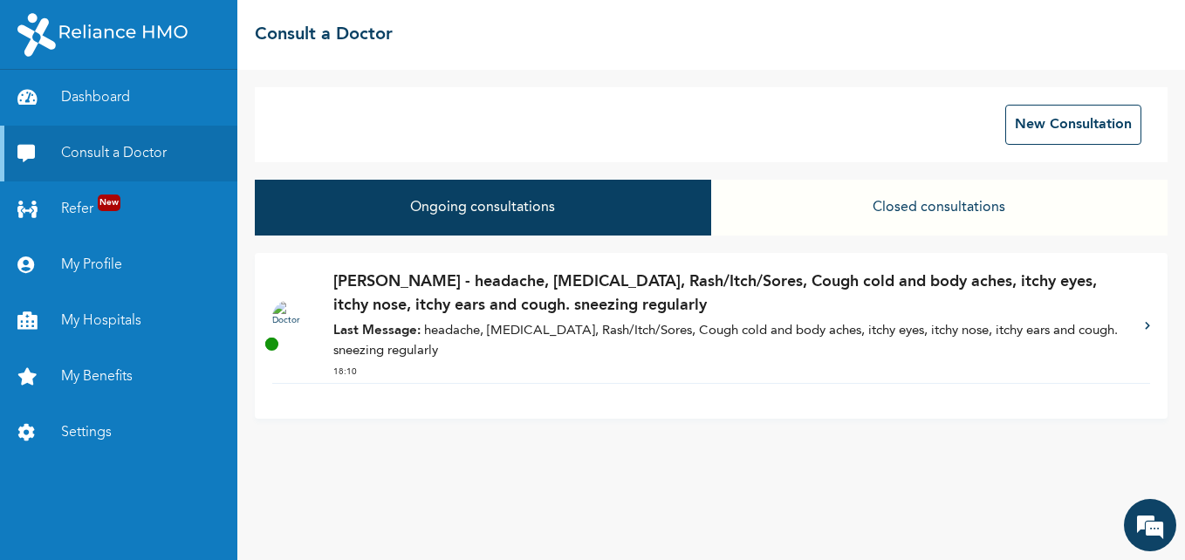
click at [496, 349] on p "Last Message: headache, [MEDICAL_DATA], Rash/Itch/Sores, Cough cold and body ac…" at bounding box center [730, 341] width 794 height 39
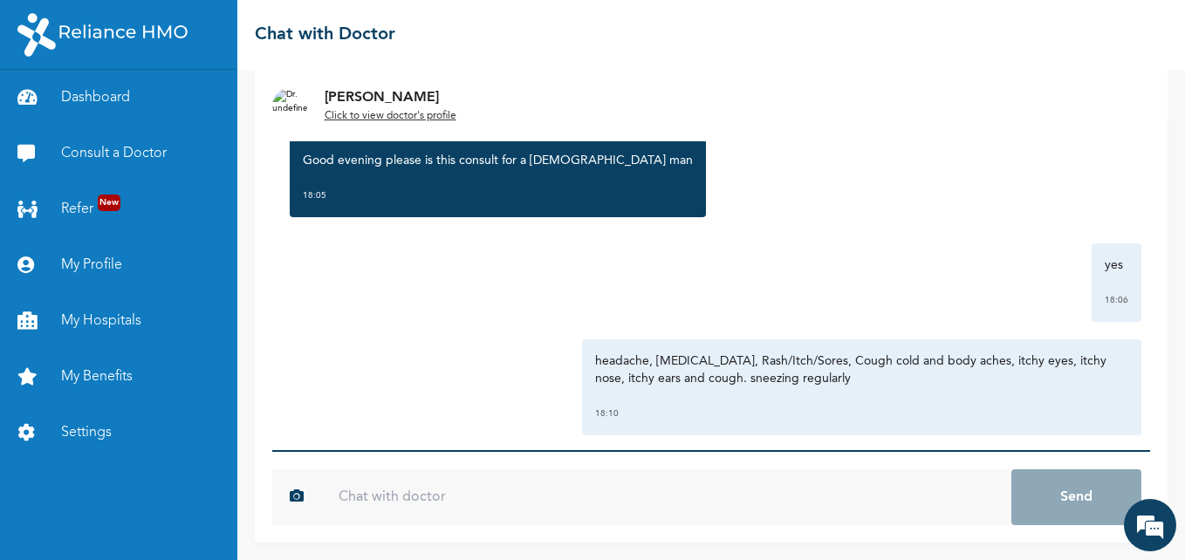
scroll to position [219, 0]
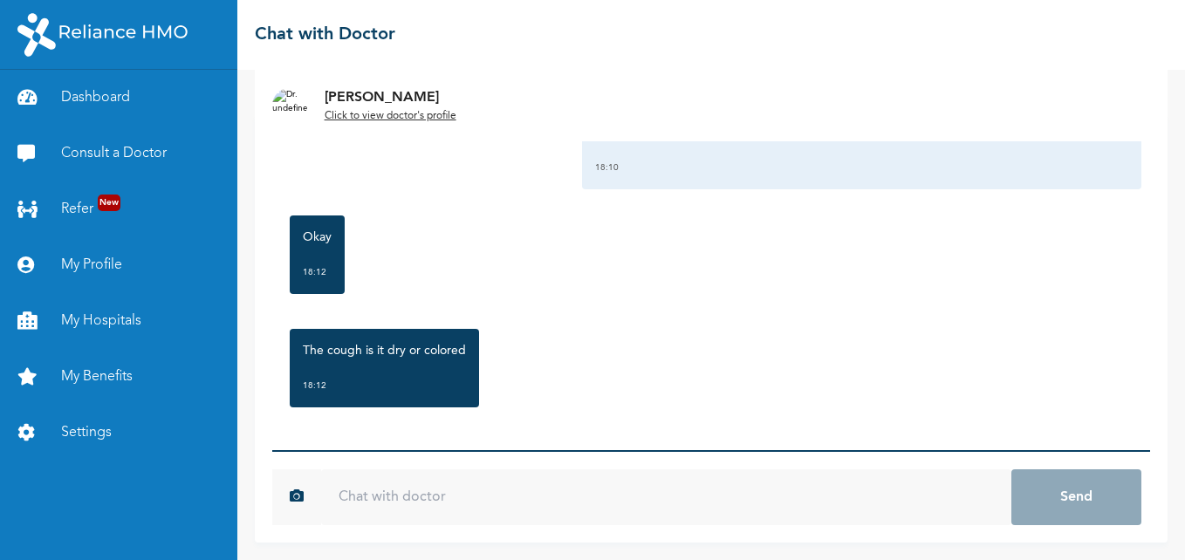
scroll to position [446, 0]
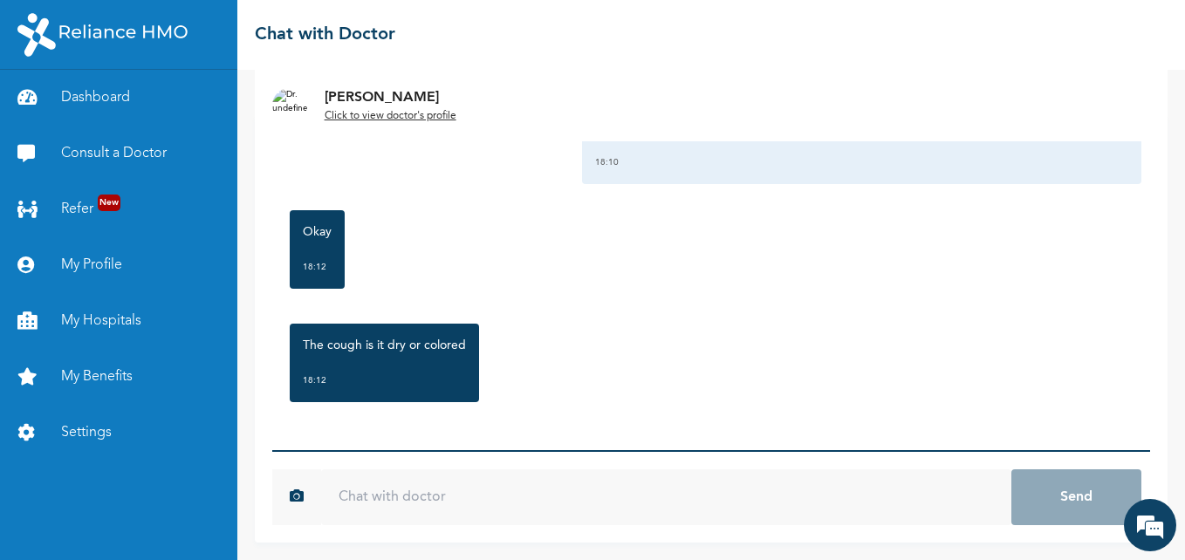
click at [472, 485] on input "text" at bounding box center [666, 497] width 690 height 56
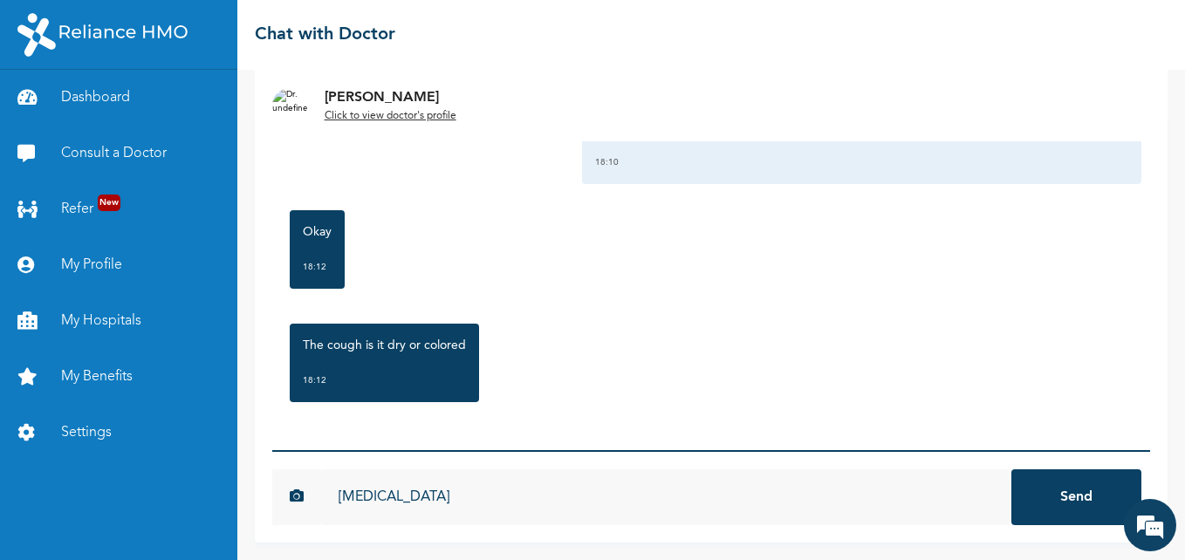
type input "[MEDICAL_DATA]"
click at [1011, 469] on button "Send" at bounding box center [1076, 497] width 130 height 56
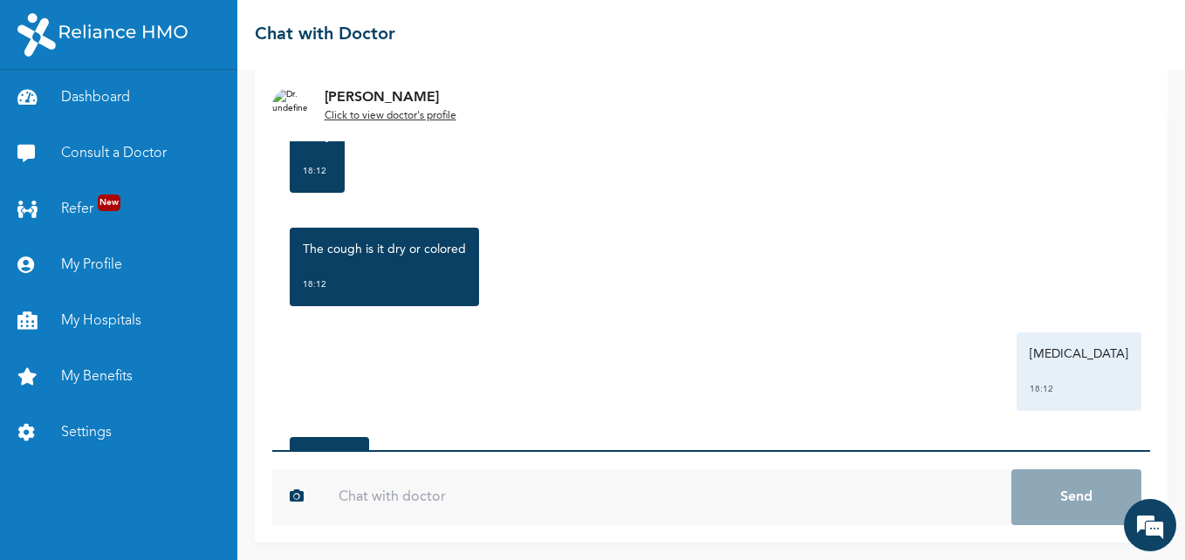
scroll to position [655, 0]
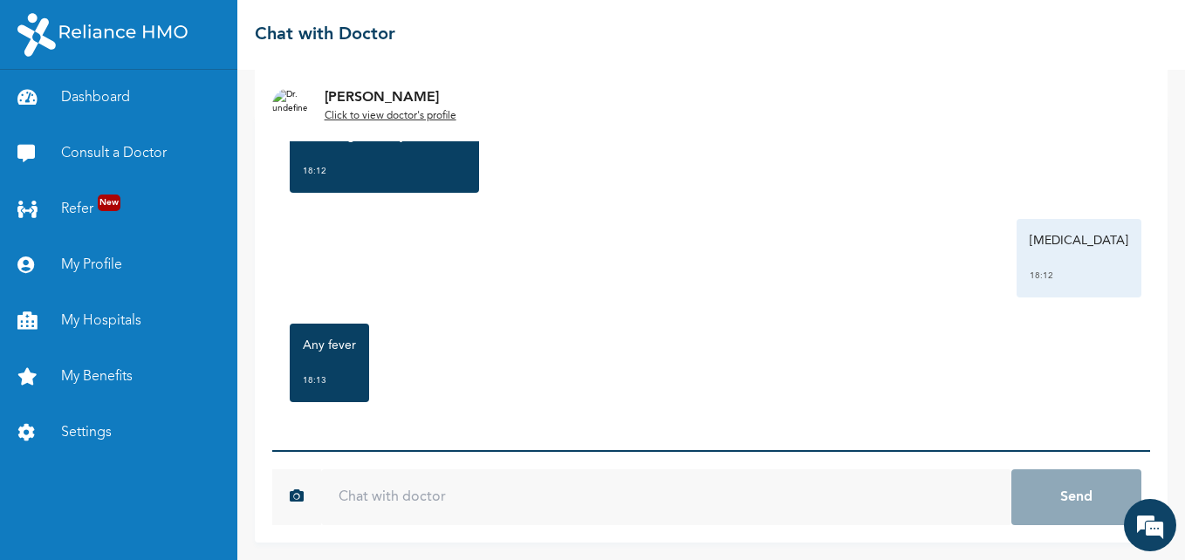
click at [564, 483] on input "text" at bounding box center [666, 497] width 690 height 56
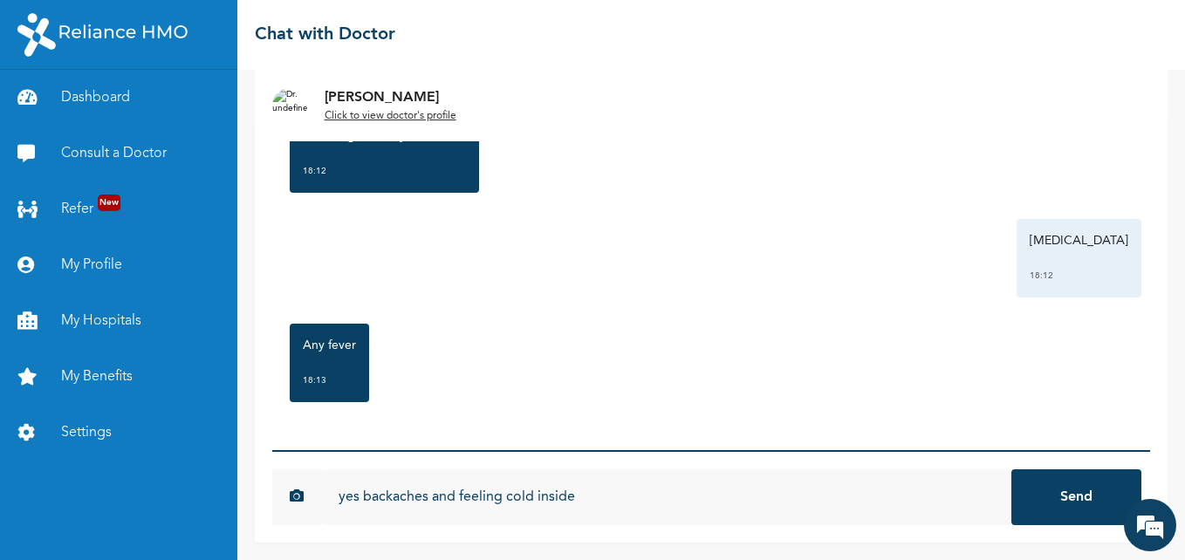
type input "yes backaches and feeling cold inside"
click at [1011, 469] on button "Send" at bounding box center [1076, 497] width 130 height 56
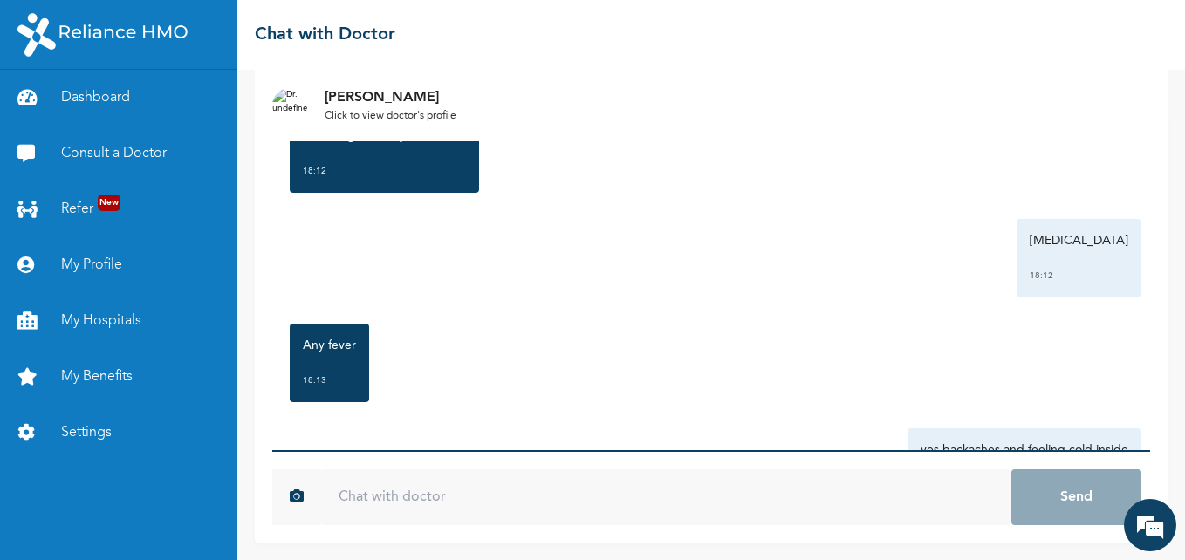
scroll to position [751, 0]
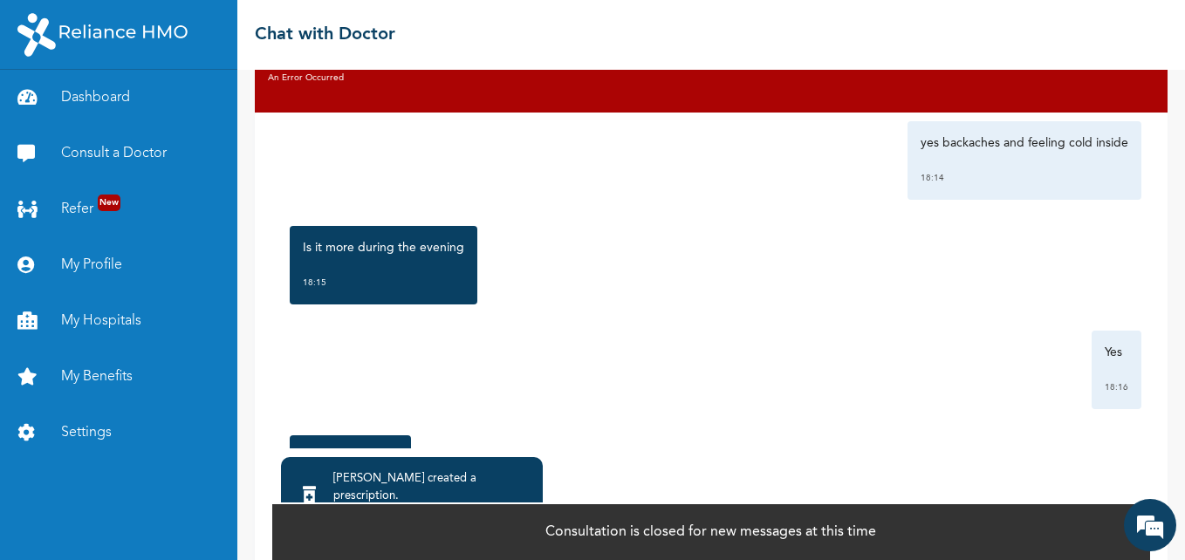
scroll to position [43, 0]
